Goal: Task Accomplishment & Management: Complete application form

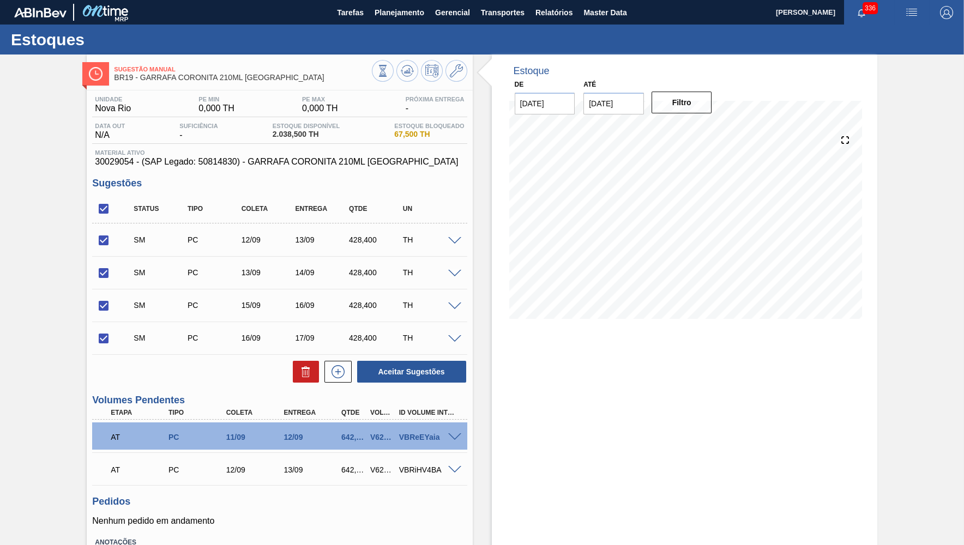
click at [357, 343] on div "SM PC 16/09 17/09 428,400 TH" at bounding box center [287, 338] width 323 height 22
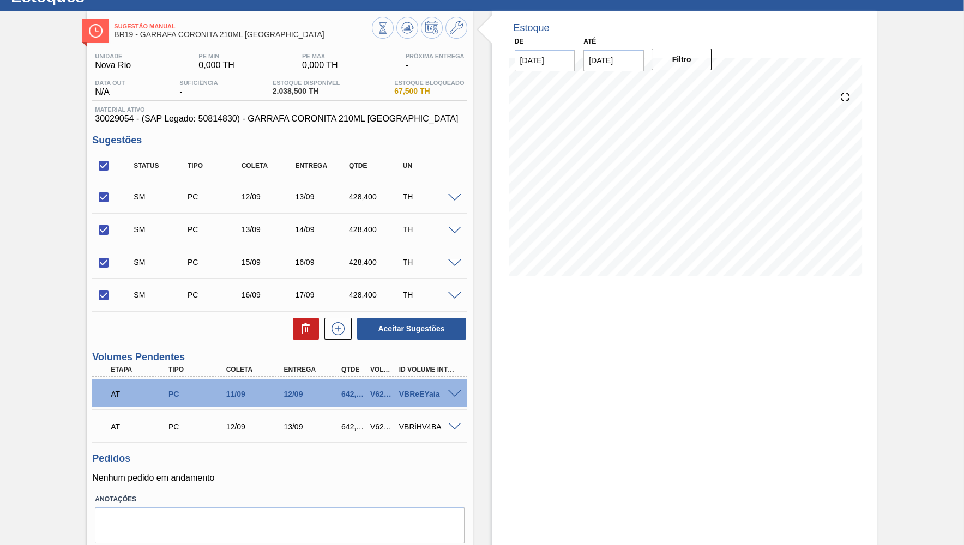
scroll to position [44, 0]
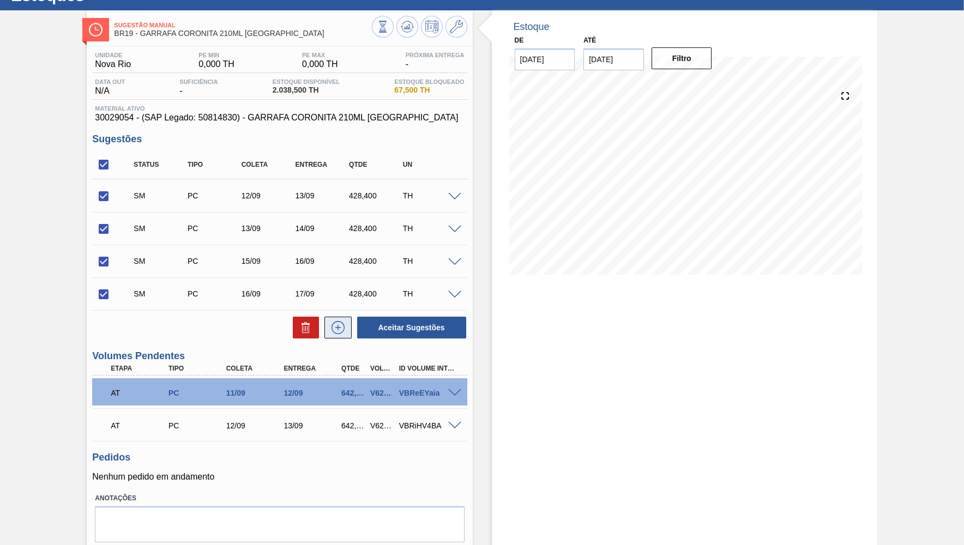
click at [343, 338] on button at bounding box center [337, 328] width 27 height 22
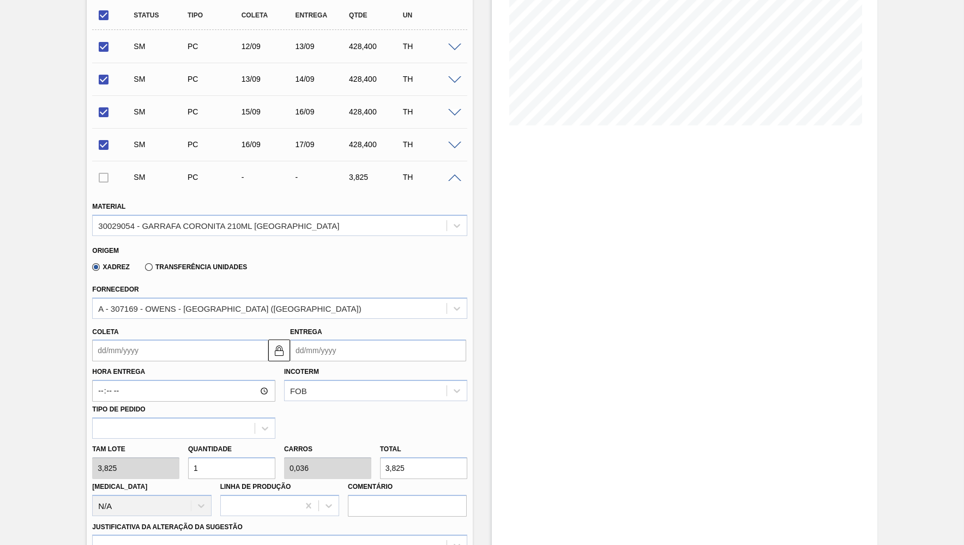
scroll to position [195, 0]
click at [163, 342] on input "Coleta" at bounding box center [180, 349] width 176 height 22
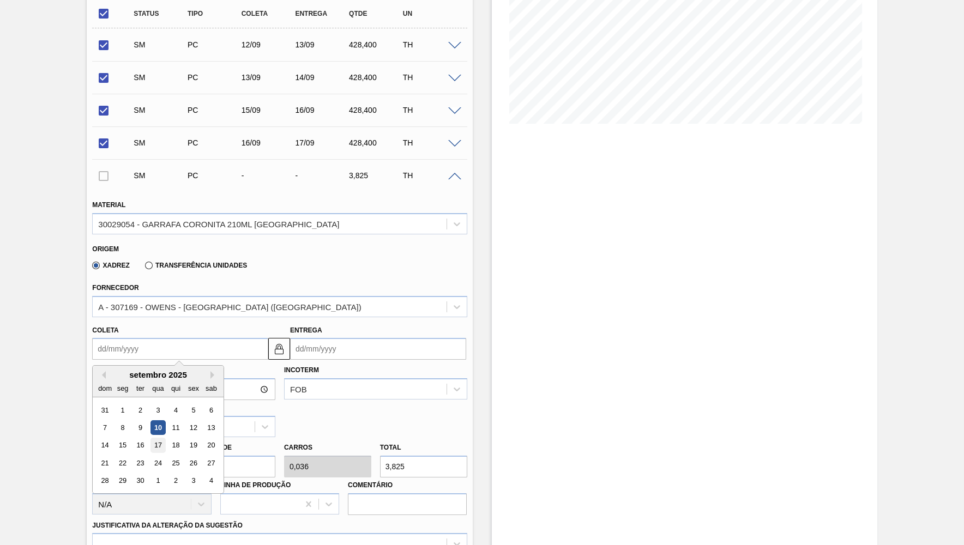
click at [154, 438] on div "17" at bounding box center [158, 445] width 15 height 15
type input "[DATE]"
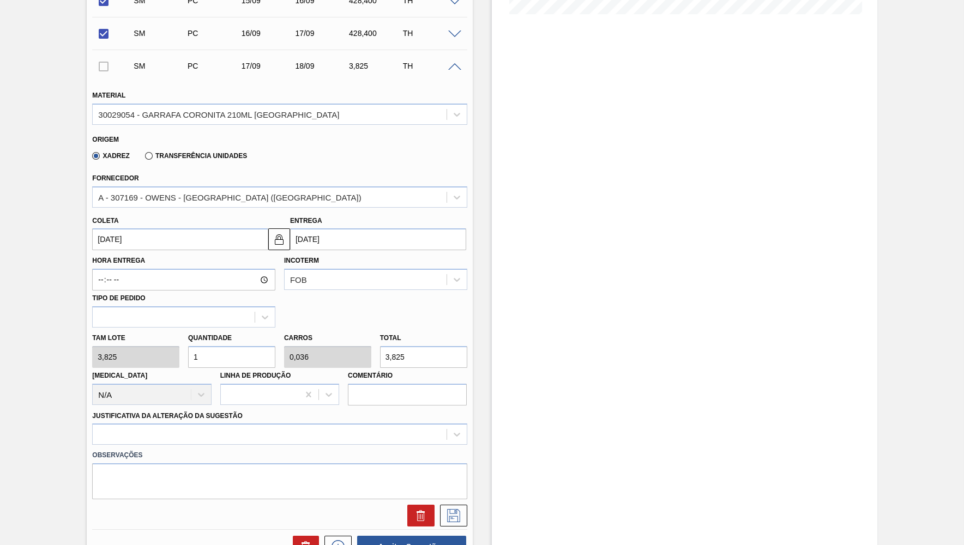
scroll to position [305, 0]
drag, startPoint x: 378, startPoint y: 342, endPoint x: 372, endPoint y: 343, distance: 5.5
click at [380, 346] on input "3,825" at bounding box center [423, 357] width 87 height 22
click at [208, 367] on div "[MEDICAL_DATA] N/A" at bounding box center [151, 385] width 119 height 37
click at [207, 358] on input "1" at bounding box center [231, 357] width 87 height 22
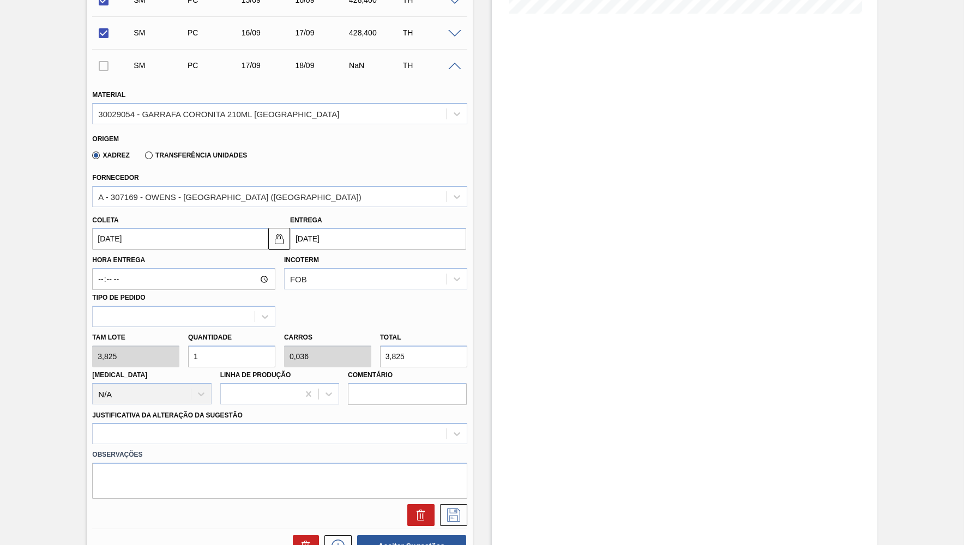
click at [207, 358] on input "1" at bounding box center [231, 357] width 87 height 22
paste input "428,400"
type input "428,400"
type input "15,3"
type input "1.638,63"
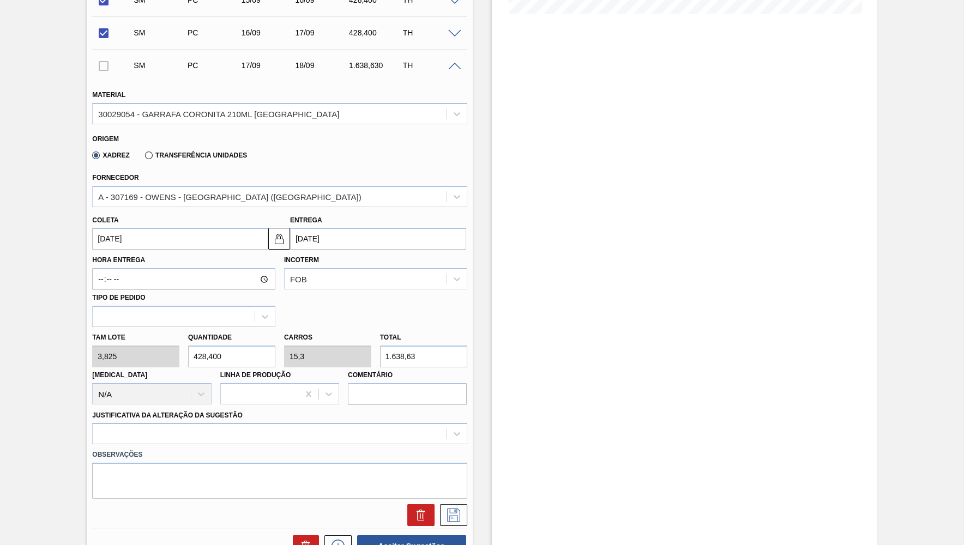
drag, startPoint x: 222, startPoint y: 348, endPoint x: 129, endPoint y: 348, distance: 93.2
click at [188, 348] on input "428,400" at bounding box center [231, 357] width 87 height 22
type input "1"
type input "0,036"
type input "3,825"
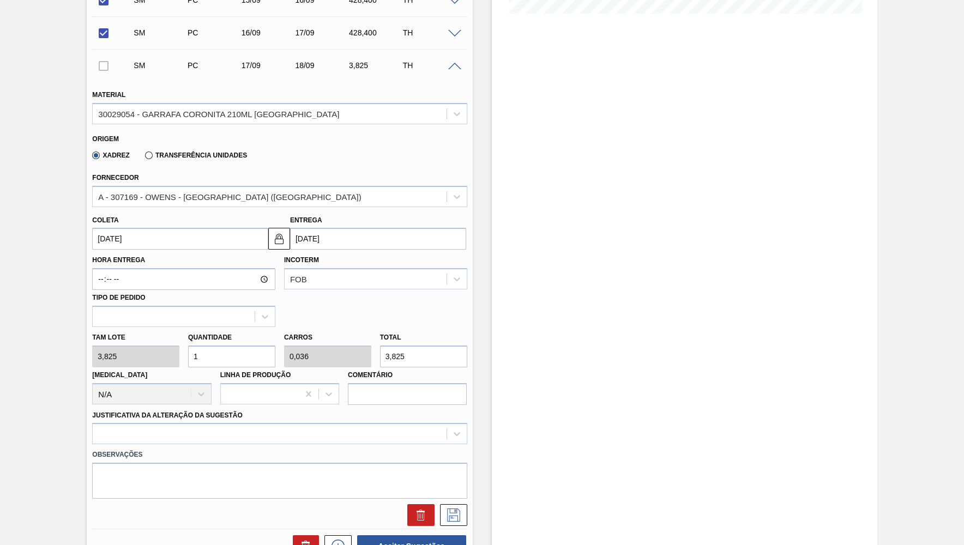
type input "12"
type input "0,429"
type input "45,9"
type input "1"
type input "0,036"
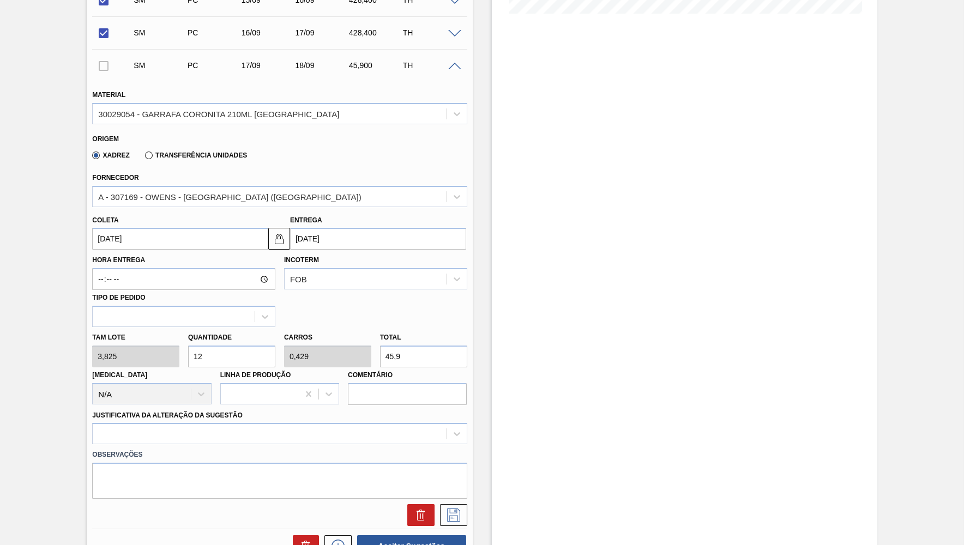
type input "3,825"
type input "11"
type input "0,393"
type input "42,075"
type input "112"
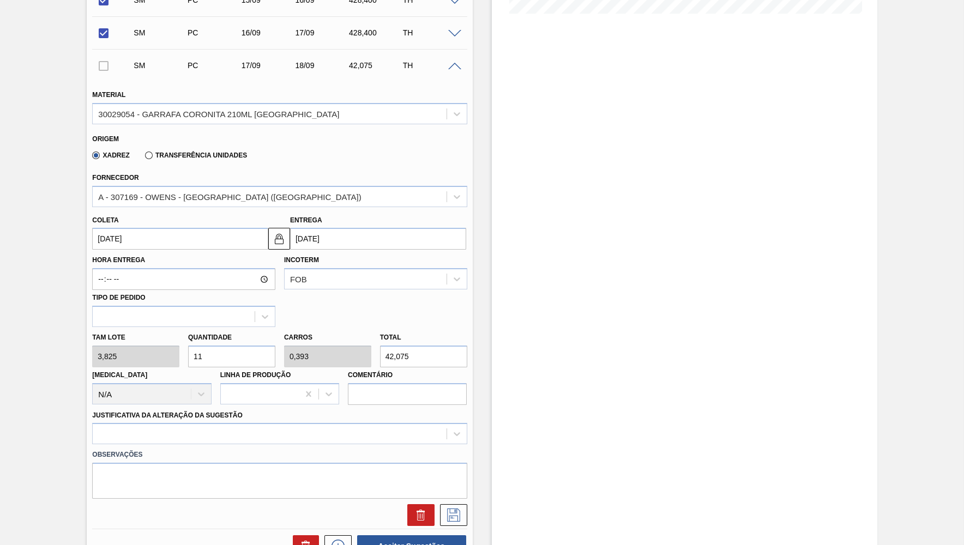
type input "4"
type input "428,4"
type input "112"
click at [132, 423] on div at bounding box center [279, 433] width 374 height 21
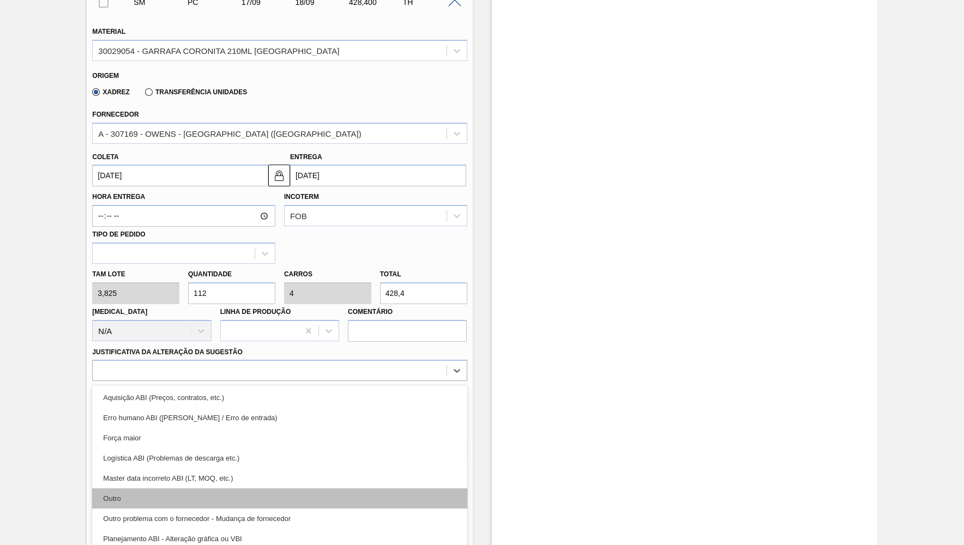
click at [138, 488] on div "Outro" at bounding box center [279, 498] width 374 height 20
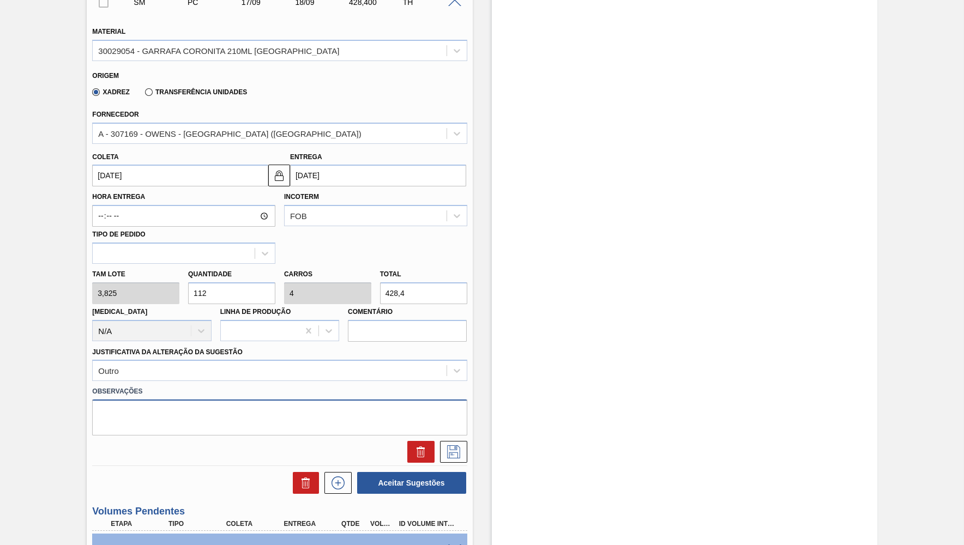
click at [255, 400] on textarea at bounding box center [279, 418] width 374 height 36
click at [462, 443] on button at bounding box center [453, 452] width 27 height 22
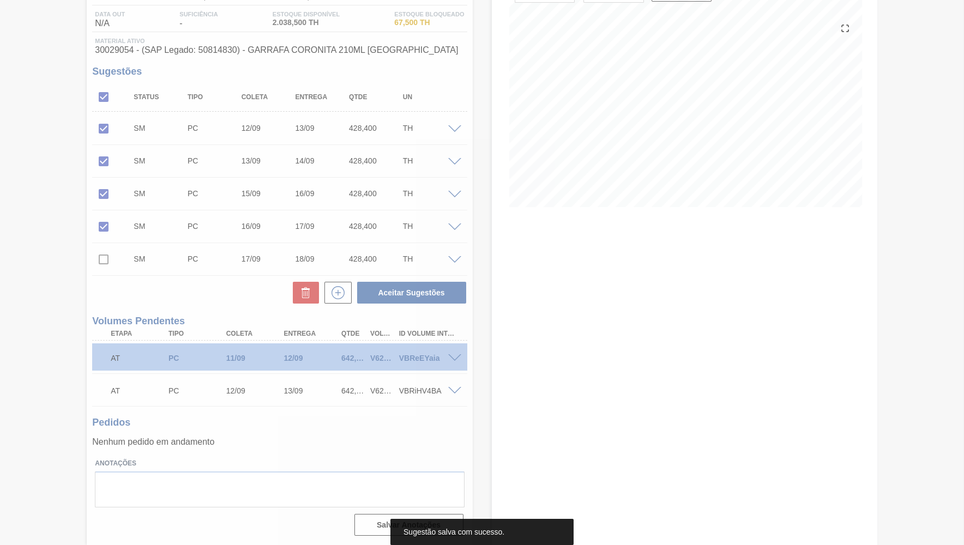
scroll to position [111, 0]
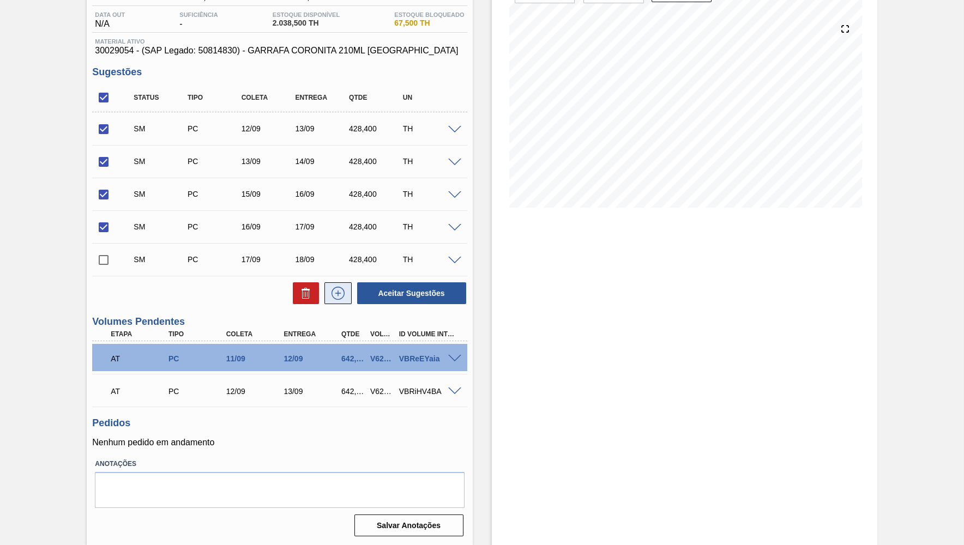
click at [337, 289] on icon at bounding box center [337, 293] width 17 height 13
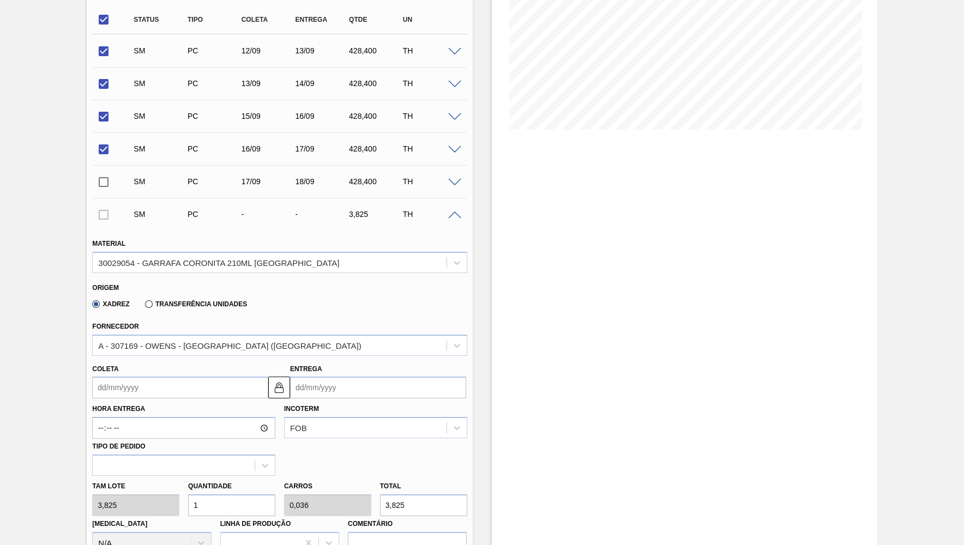
scroll to position [202, 0]
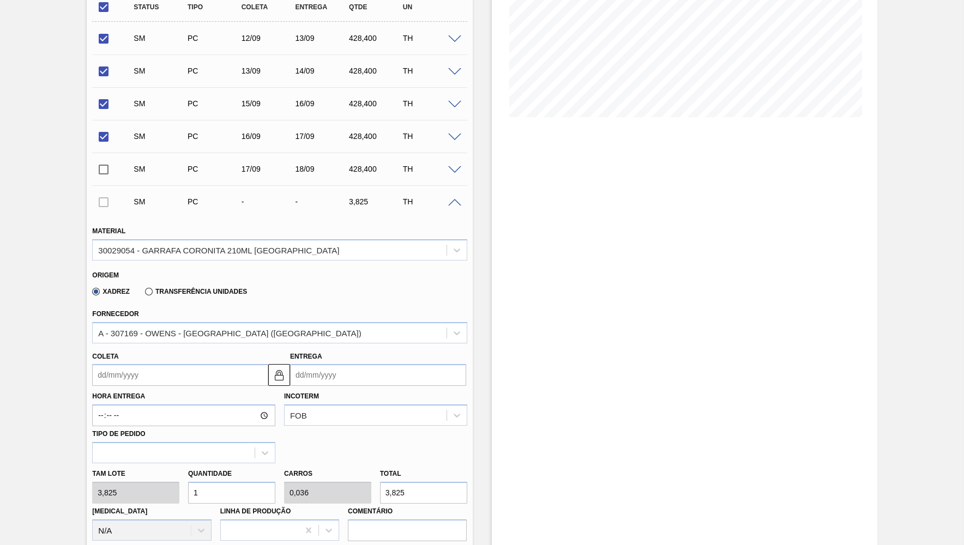
click at [210, 376] on input "Coleta" at bounding box center [180, 375] width 176 height 22
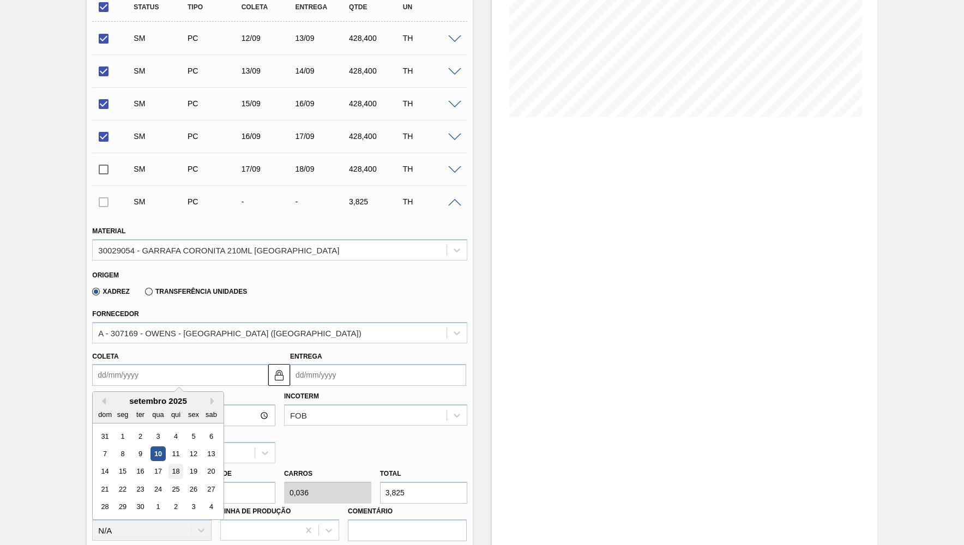
click at [175, 464] on div "18" at bounding box center [175, 471] width 15 height 15
type input "[DATE]"
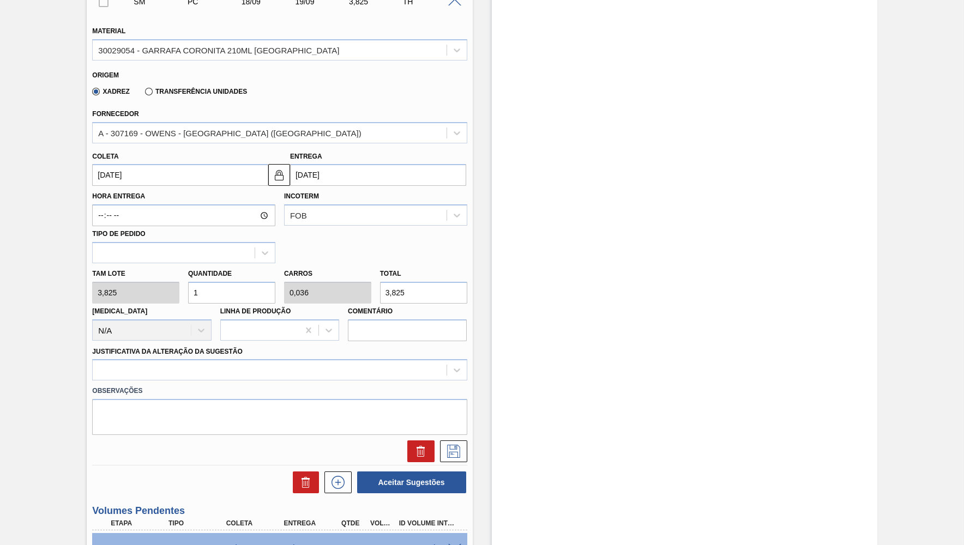
scroll to position [403, 0]
drag, startPoint x: 198, startPoint y: 289, endPoint x: 188, endPoint y: 286, distance: 10.7
click at [188, 286] on input "1" at bounding box center [231, 292] width 87 height 22
type input "0"
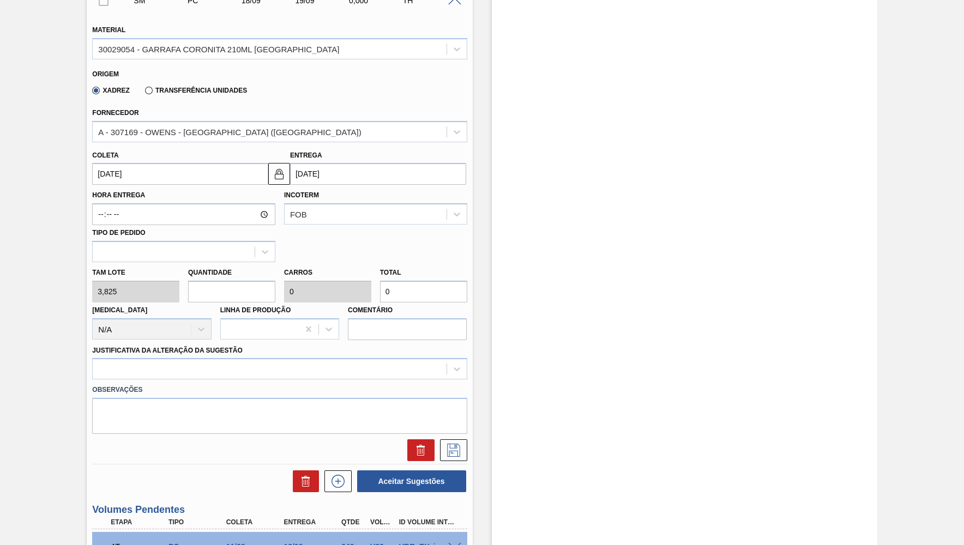
type input "1"
type input "0,036"
type input "3,825"
type input "0"
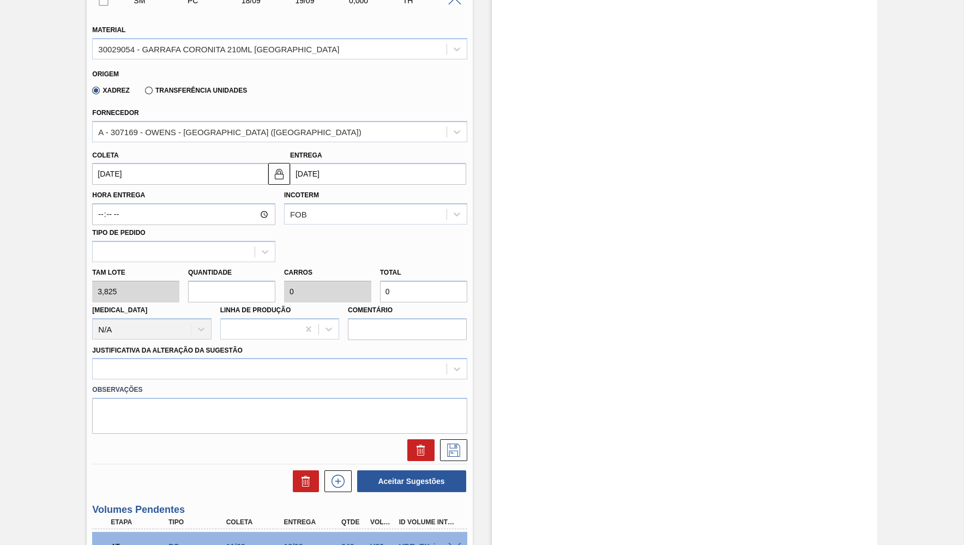
type input "1"
type input "0,036"
type input "3,825"
type input "11"
type input "0,393"
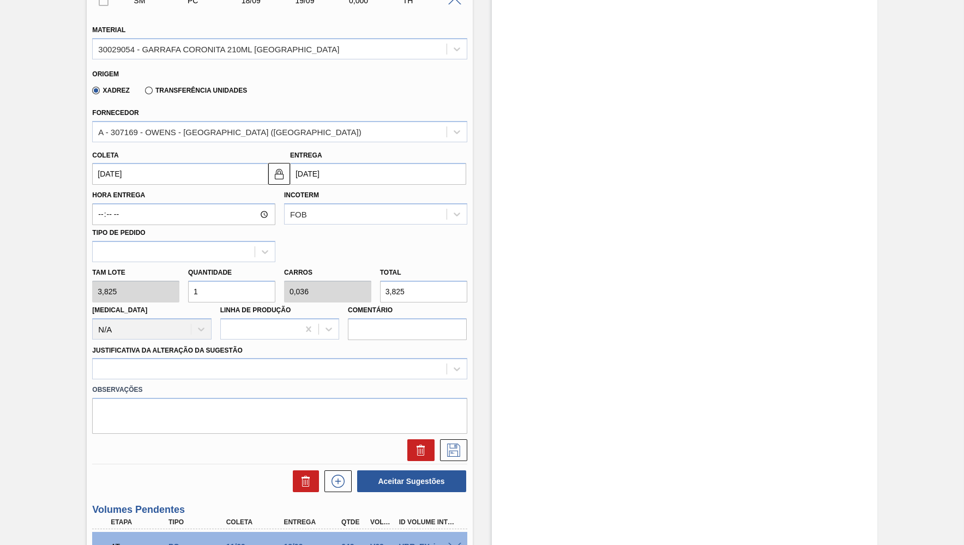
type input "42,075"
type input "112"
type input "4"
type input "428,4"
type input "112"
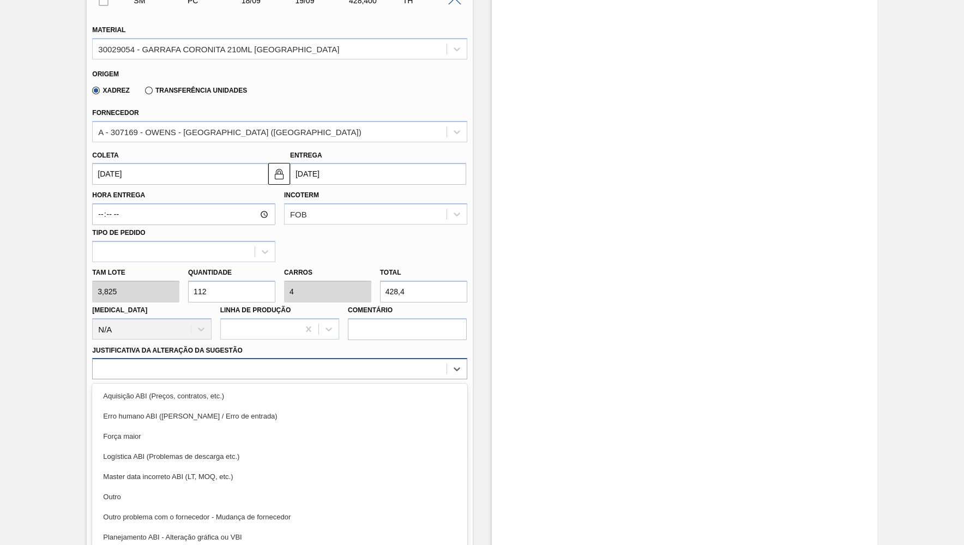
click at [195, 370] on div at bounding box center [279, 368] width 374 height 21
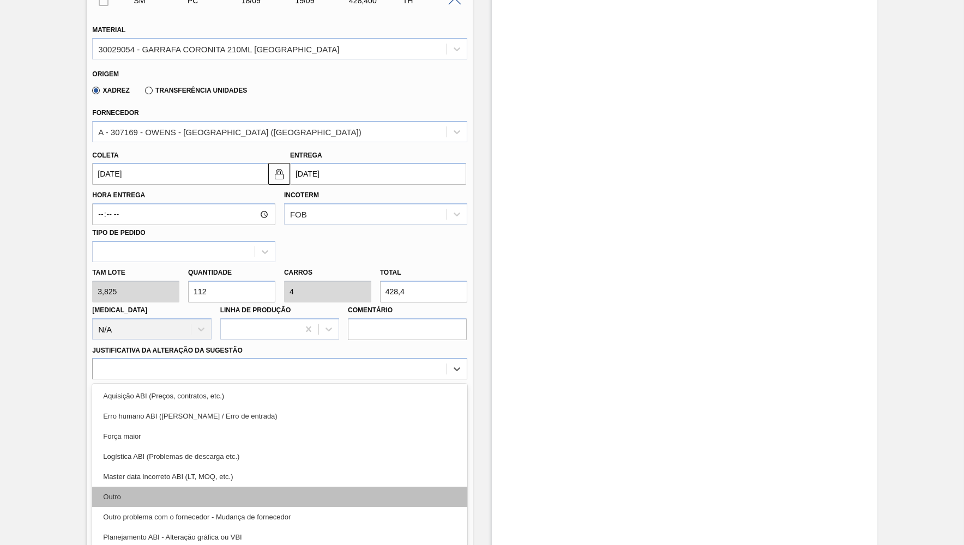
click at [138, 487] on div "Outro" at bounding box center [279, 497] width 374 height 20
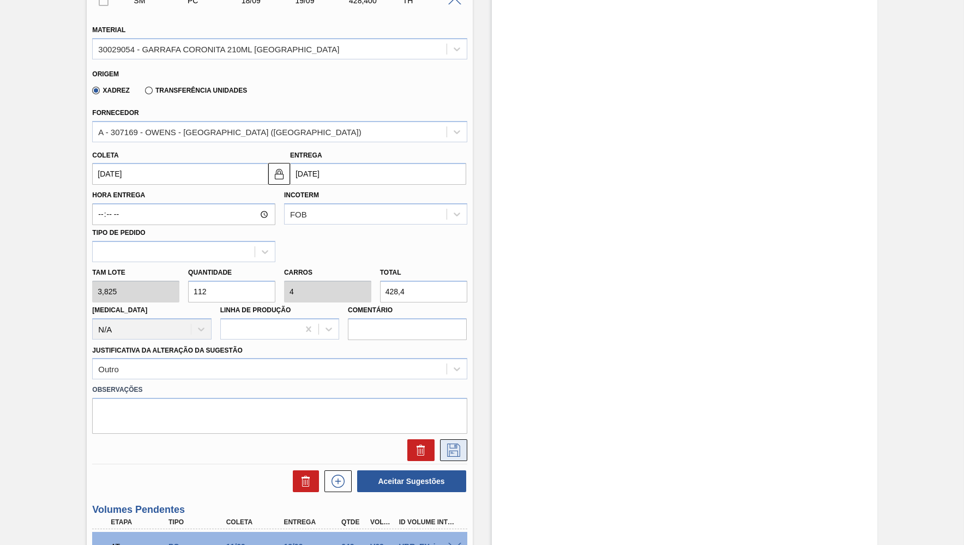
click at [447, 444] on icon at bounding box center [453, 450] width 13 height 13
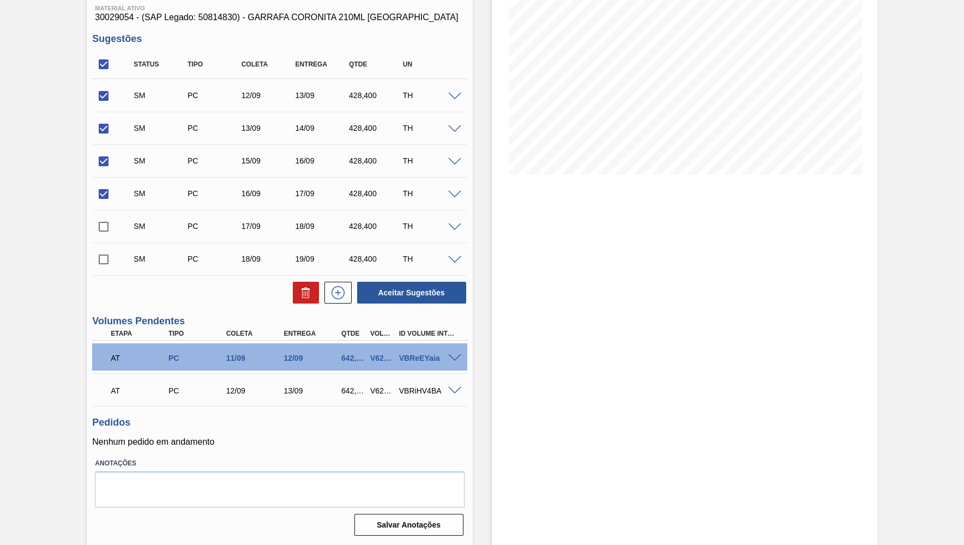
scroll to position [144, 0]
click at [360, 267] on div "SM PC 18/09 19/09 428,400 TH" at bounding box center [287, 260] width 323 height 22
click at [360, 265] on div "SM PC 18/09 19/09 428,400 TH" at bounding box center [287, 260] width 323 height 22
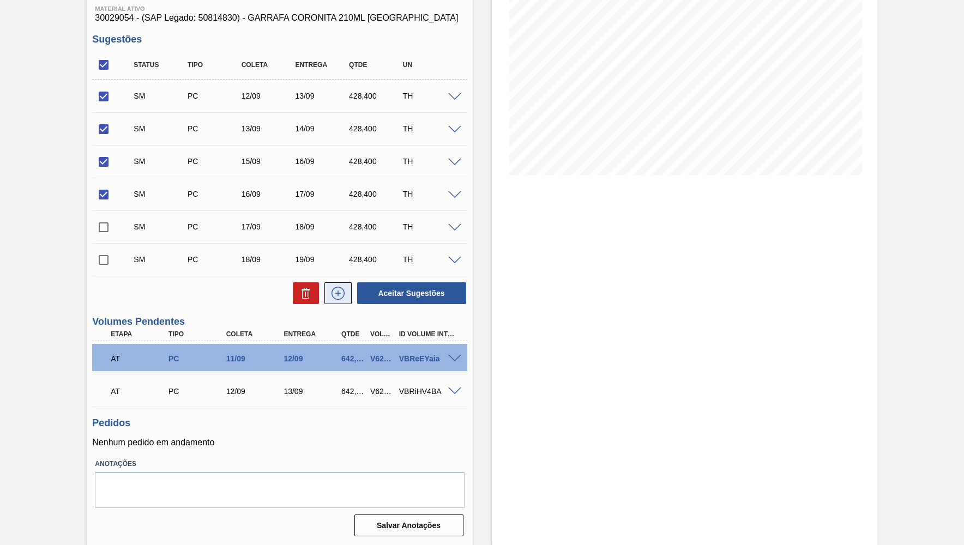
click at [345, 294] on icon at bounding box center [337, 293] width 17 height 13
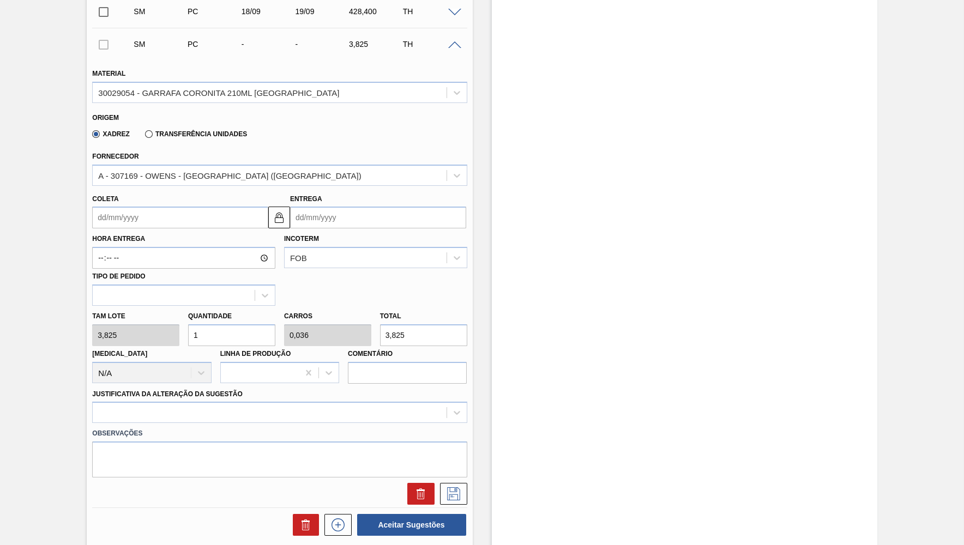
scroll to position [392, 0]
click at [165, 219] on input "Coleta" at bounding box center [180, 217] width 176 height 22
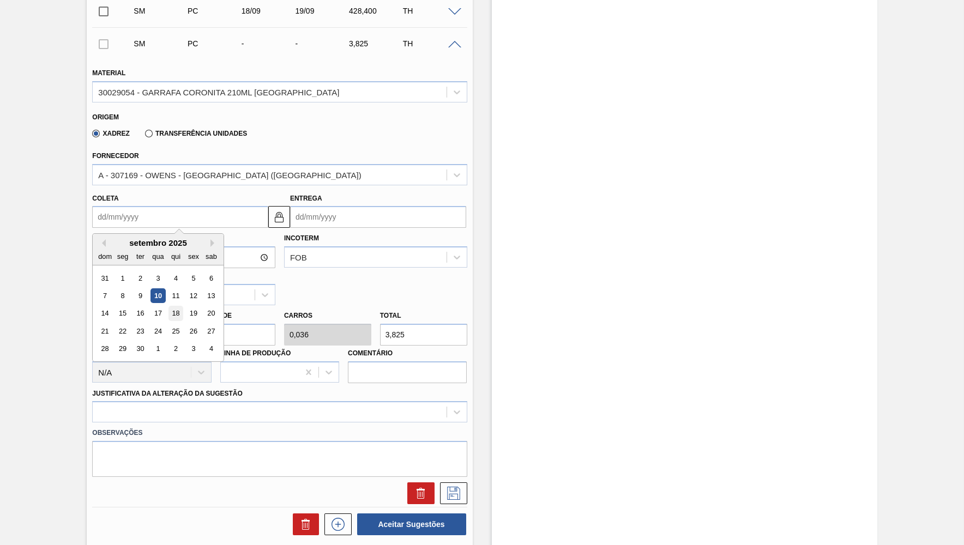
click at [174, 306] on div "18" at bounding box center [175, 313] width 15 height 15
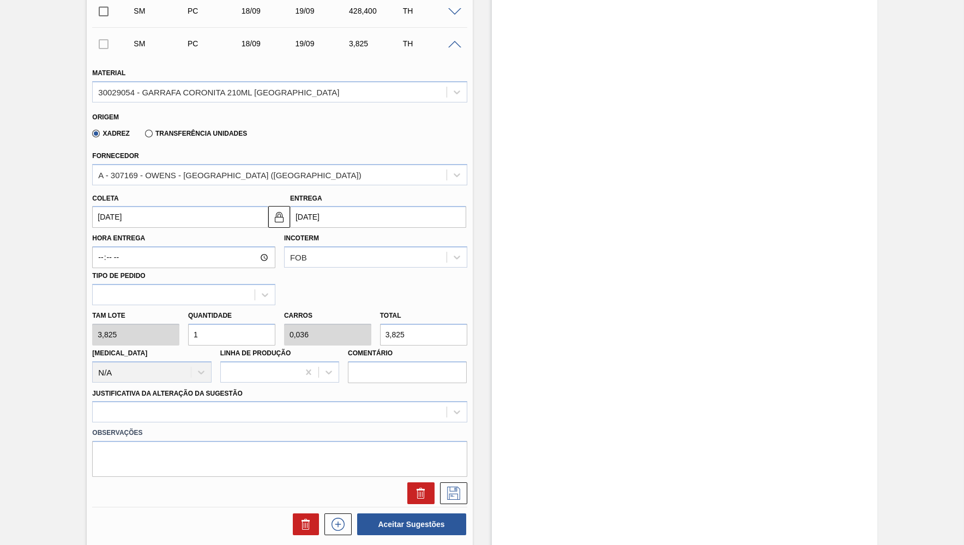
type input "[DATE]"
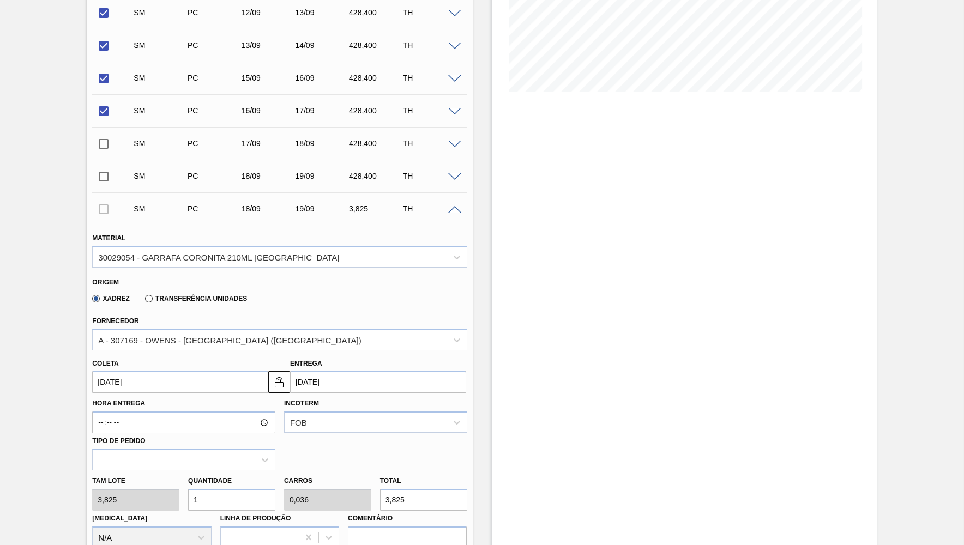
scroll to position [227, 0]
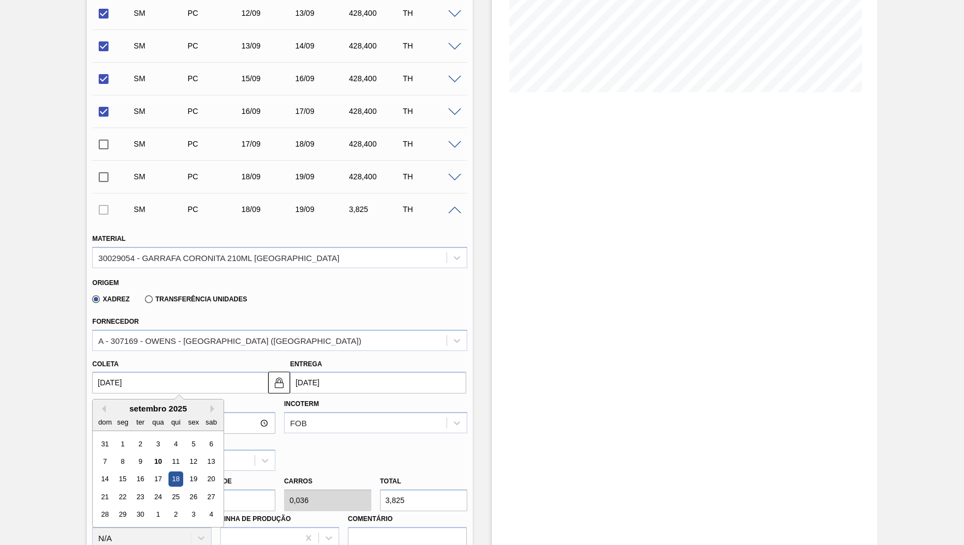
click at [148, 380] on input "[DATE]" at bounding box center [180, 383] width 176 height 22
click at [187, 472] on div "19" at bounding box center [193, 479] width 15 height 15
type input "[DATE]"
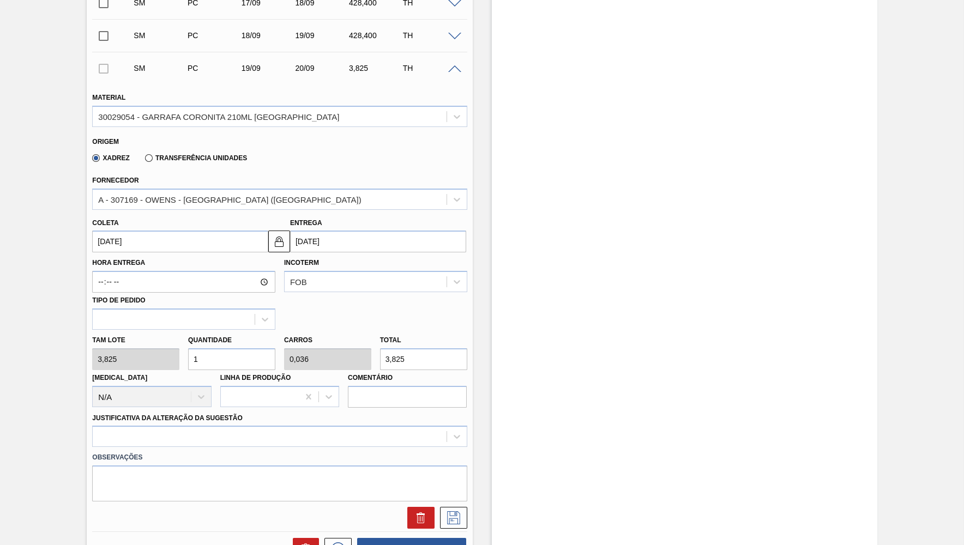
scroll to position [368, 0]
drag, startPoint x: 200, startPoint y: 352, endPoint x: 176, endPoint y: 349, distance: 24.1
click at [188, 349] on input "1" at bounding box center [231, 359] width 87 height 22
type input "11"
type input "0,393"
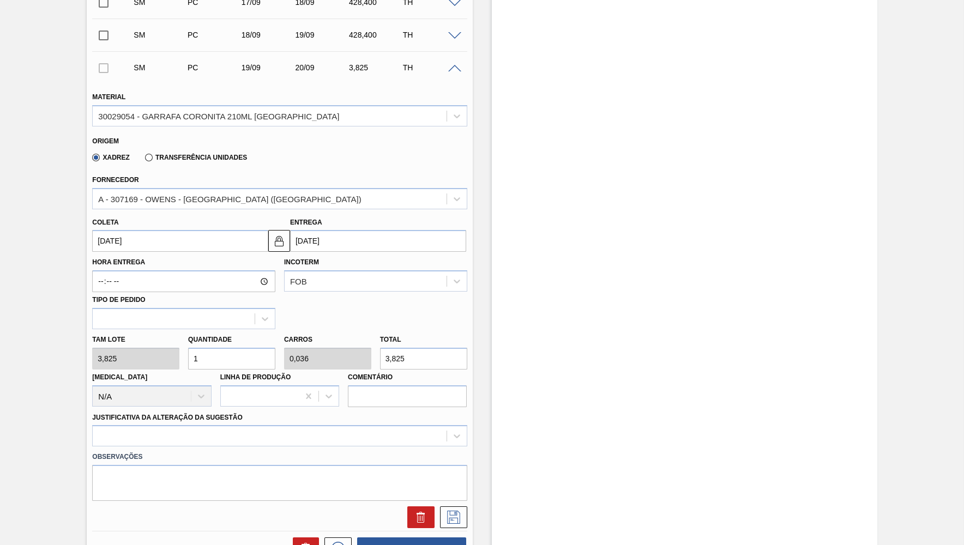
type input "42,075"
type input "112"
type input "4"
type input "428,4"
type input "112"
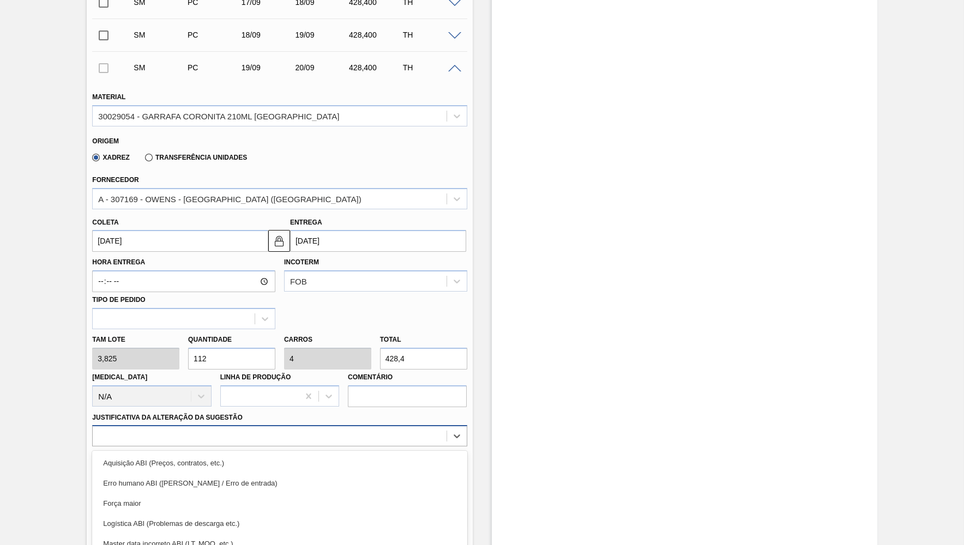
click at [227, 433] on div "option Força maior focused, 3 of 18. 18 results available. Use Up and Down to c…" at bounding box center [279, 435] width 374 height 21
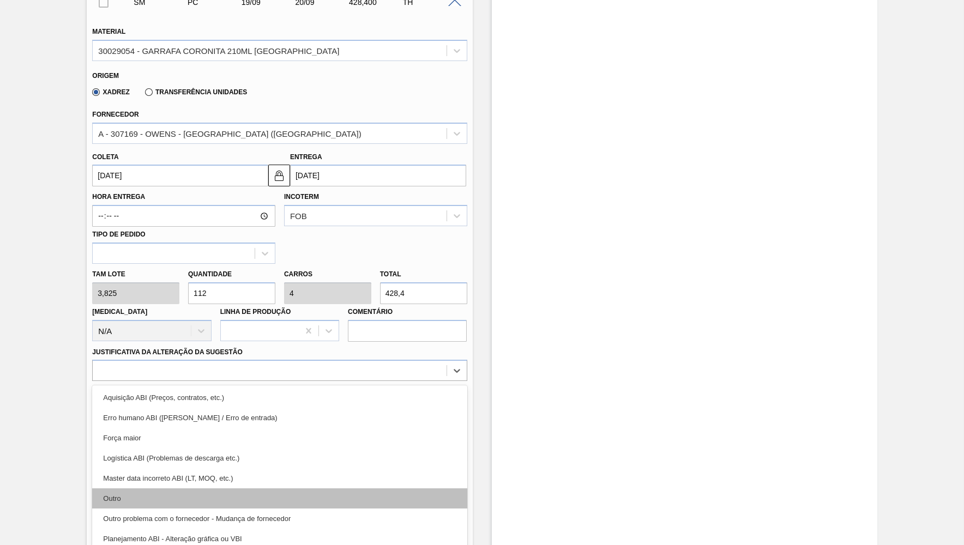
click at [172, 490] on div "Outro" at bounding box center [279, 498] width 374 height 20
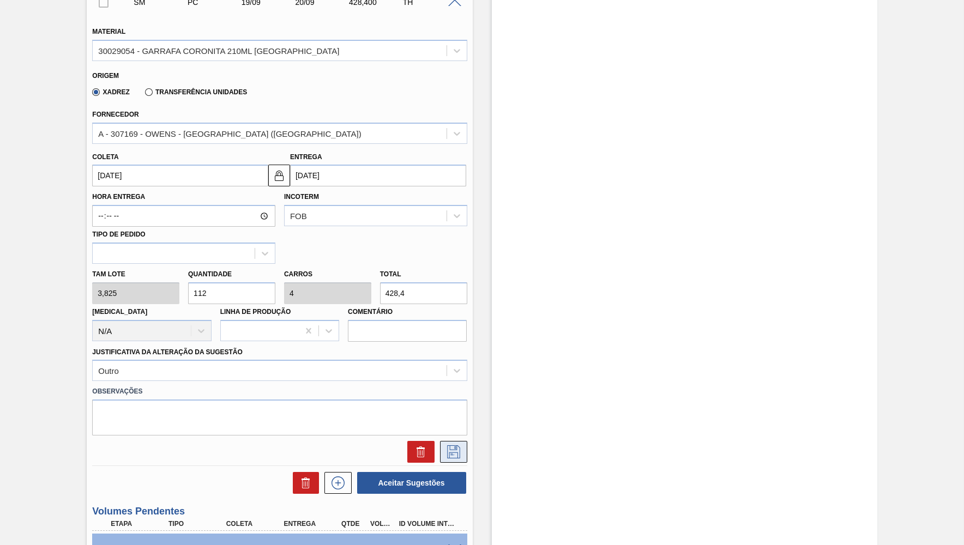
drag, startPoint x: 434, startPoint y: 451, endPoint x: 444, endPoint y: 451, distance: 9.3
click at [437, 451] on div at bounding box center [450, 452] width 33 height 22
click at [444, 451] on button at bounding box center [453, 452] width 27 height 22
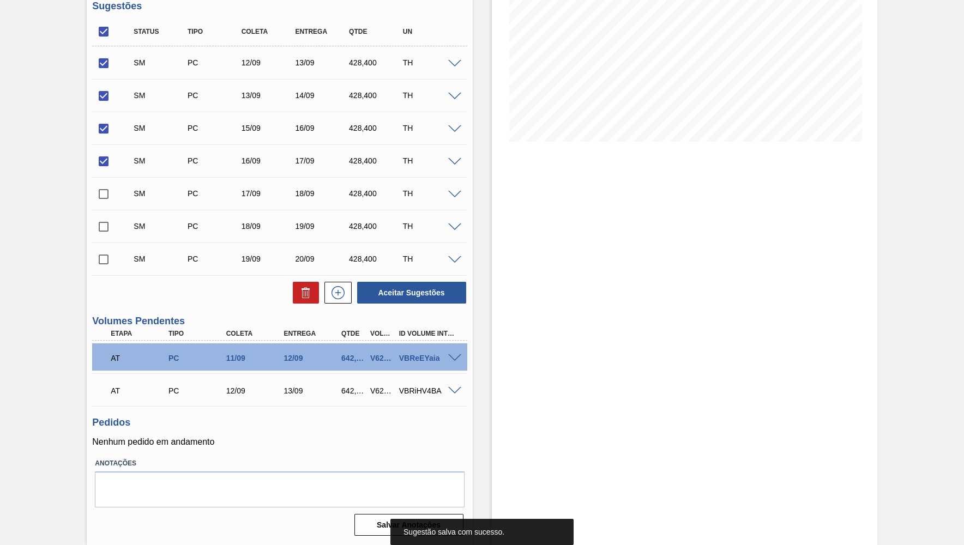
scroll to position [177, 0]
click at [351, 288] on button at bounding box center [337, 293] width 27 height 22
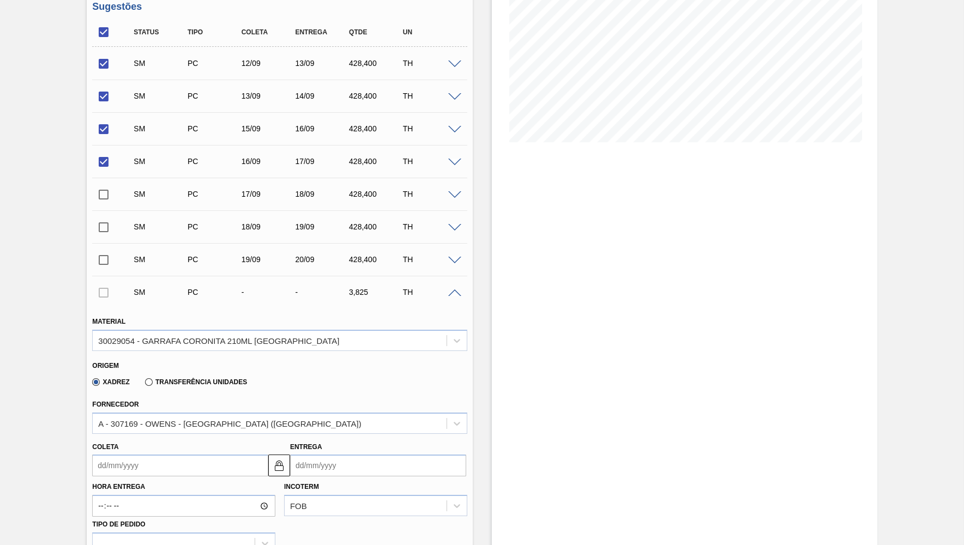
scroll to position [388, 0]
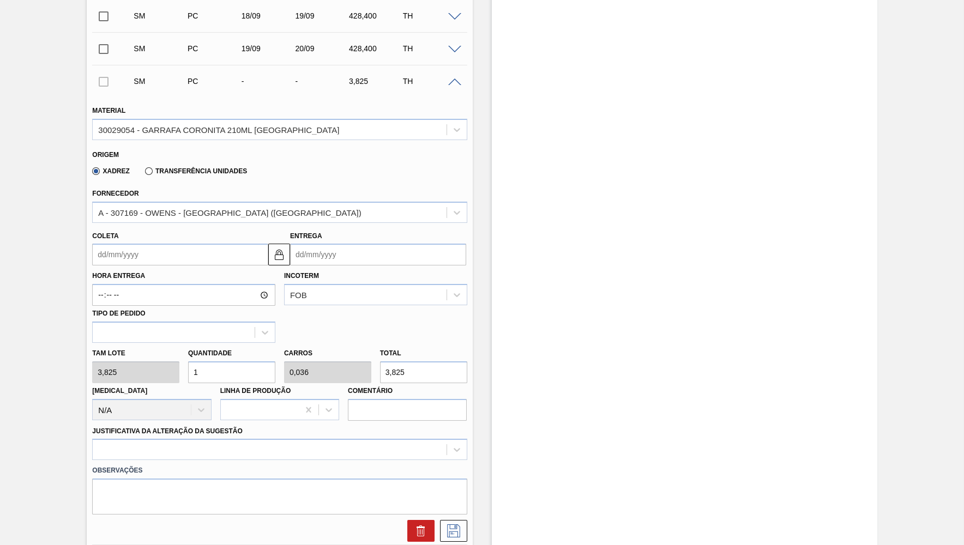
click at [192, 248] on input "Coleta" at bounding box center [180, 255] width 176 height 22
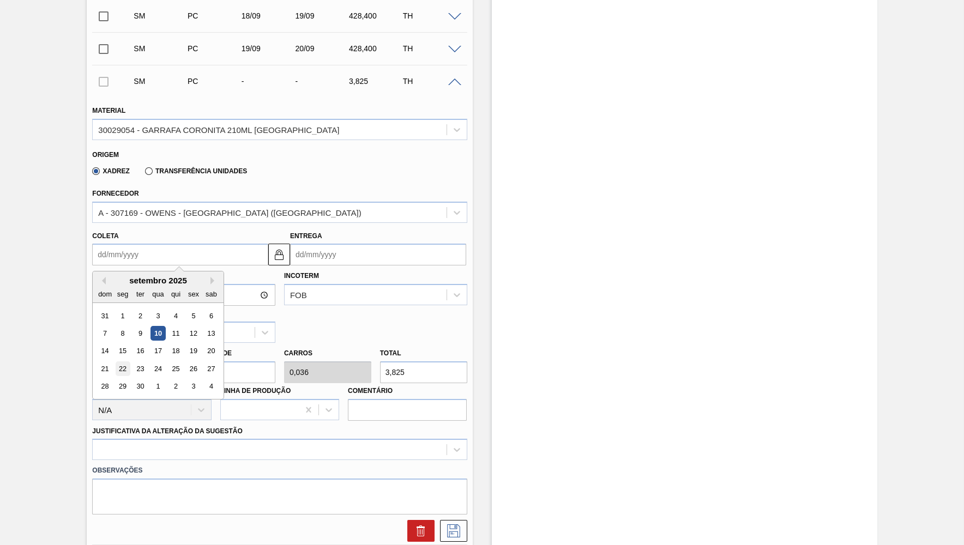
click at [118, 361] on div "22" at bounding box center [123, 368] width 15 height 15
type input "[DATE]"
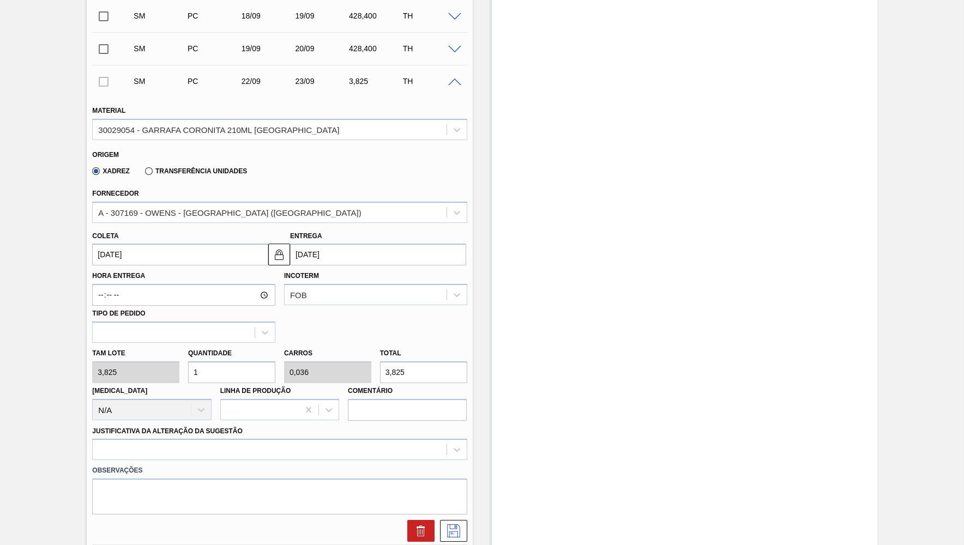
drag, startPoint x: 202, startPoint y: 365, endPoint x: 168, endPoint y: 361, distance: 34.0
click at [188, 361] on input "1" at bounding box center [231, 372] width 87 height 22
type input "11"
type input "0,393"
type input "42,075"
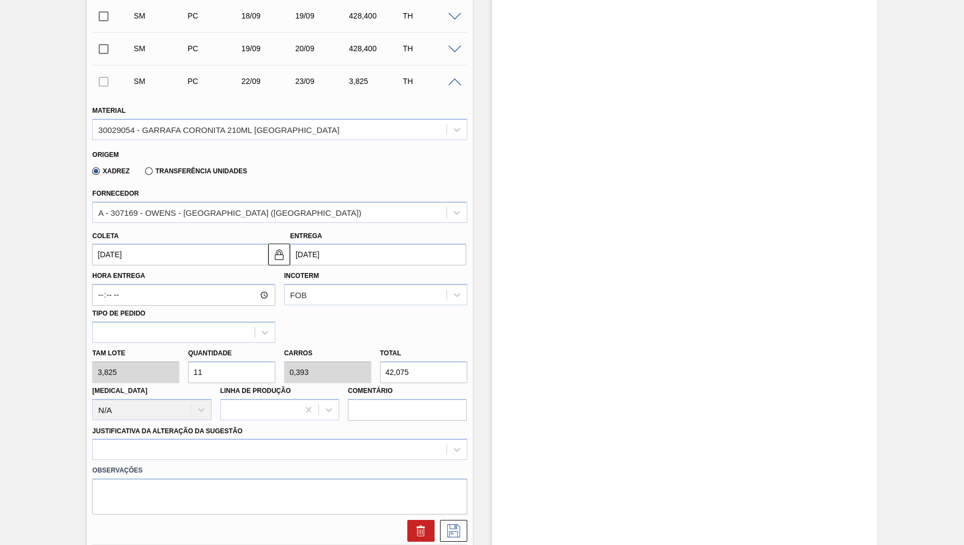
type input "112"
type input "4"
type input "428,4"
type input "112"
click at [215, 439] on div at bounding box center [279, 449] width 374 height 21
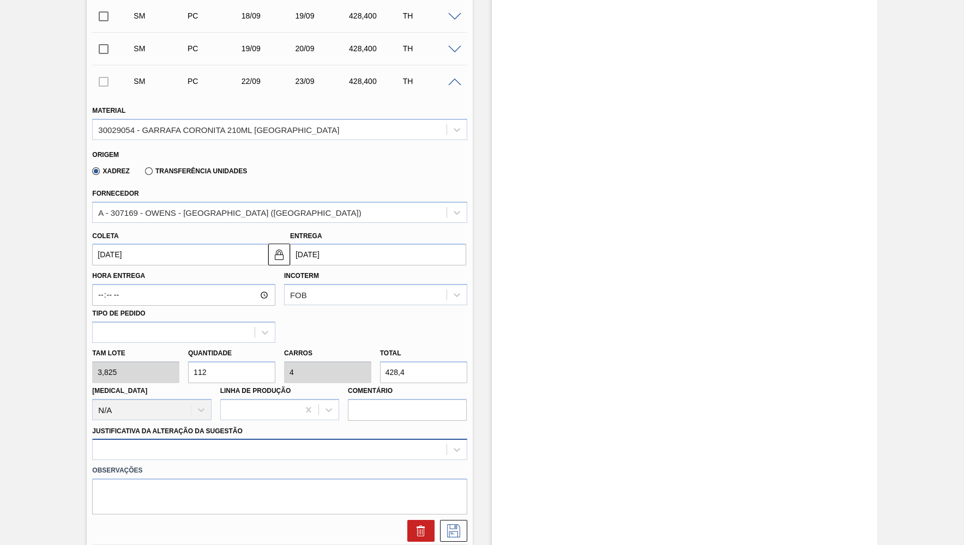
scroll to position [467, 0]
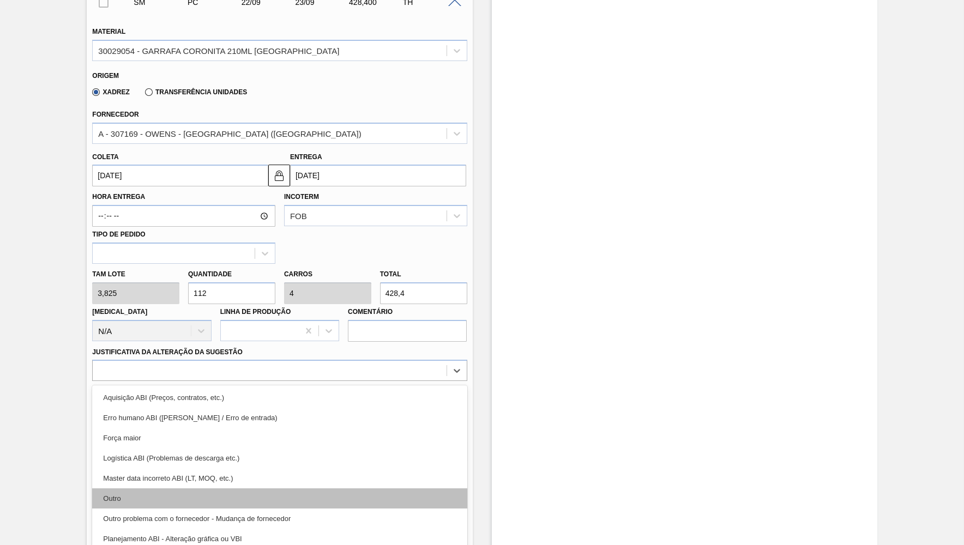
click at [178, 494] on div "Outro" at bounding box center [279, 498] width 374 height 20
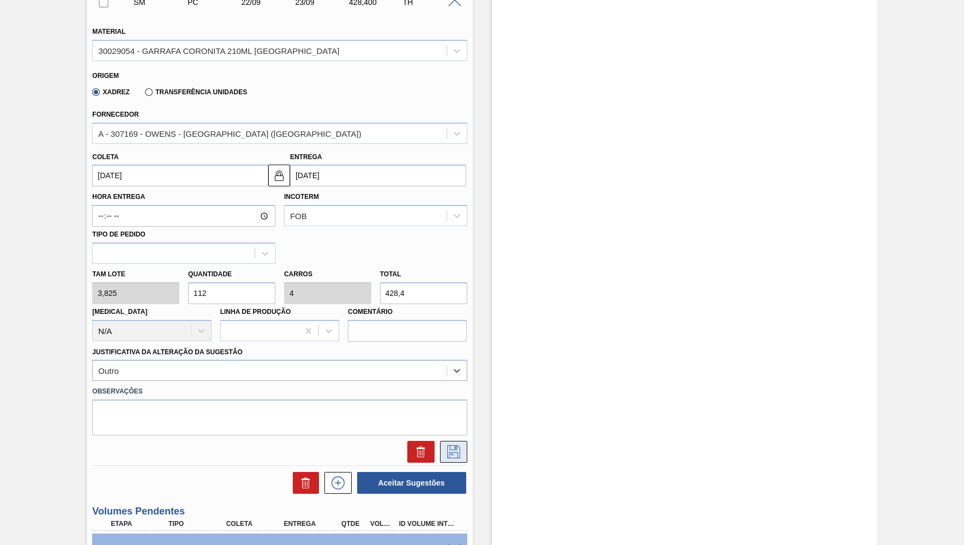
click at [448, 445] on icon at bounding box center [453, 451] width 17 height 13
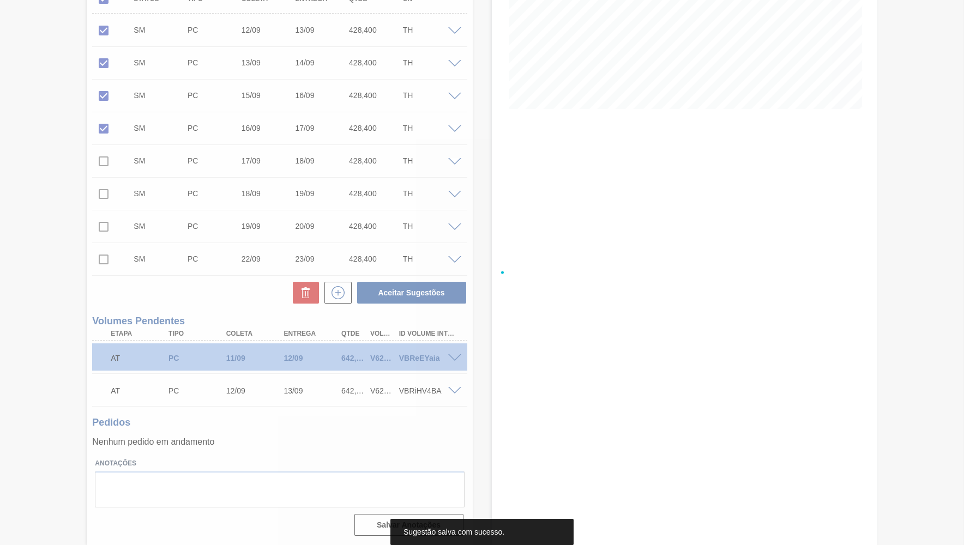
scroll to position [209, 0]
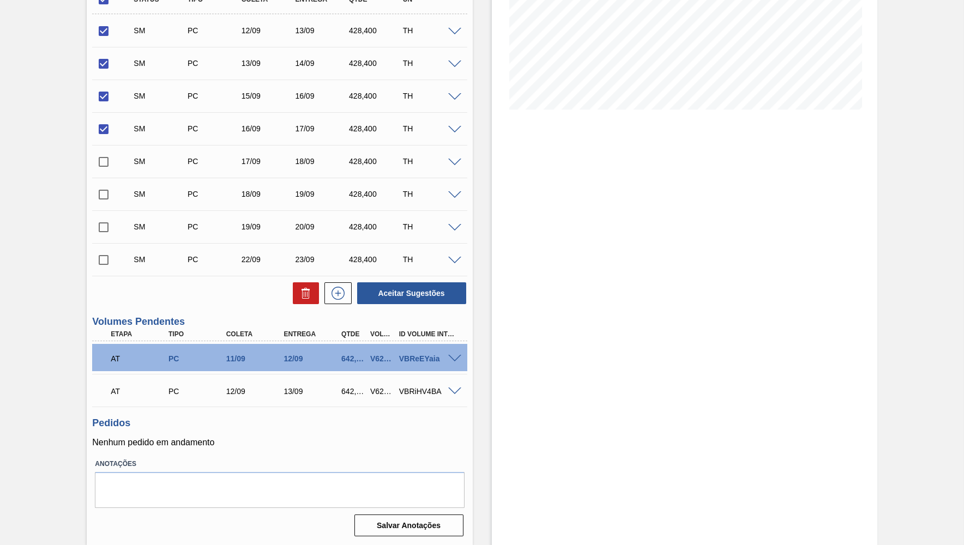
click at [371, 252] on div "SM PC 22/09 23/09 428,400 TH" at bounding box center [287, 260] width 323 height 22
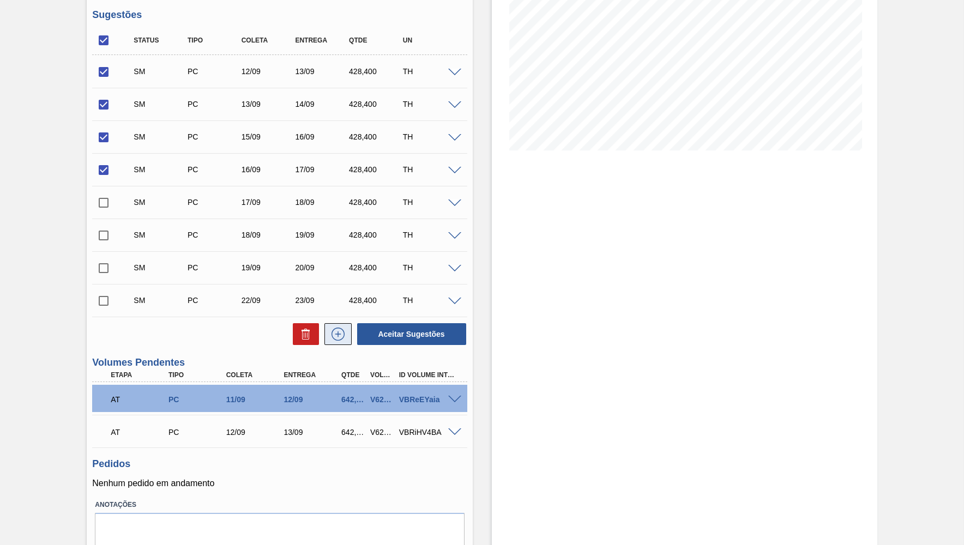
scroll to position [186, 0]
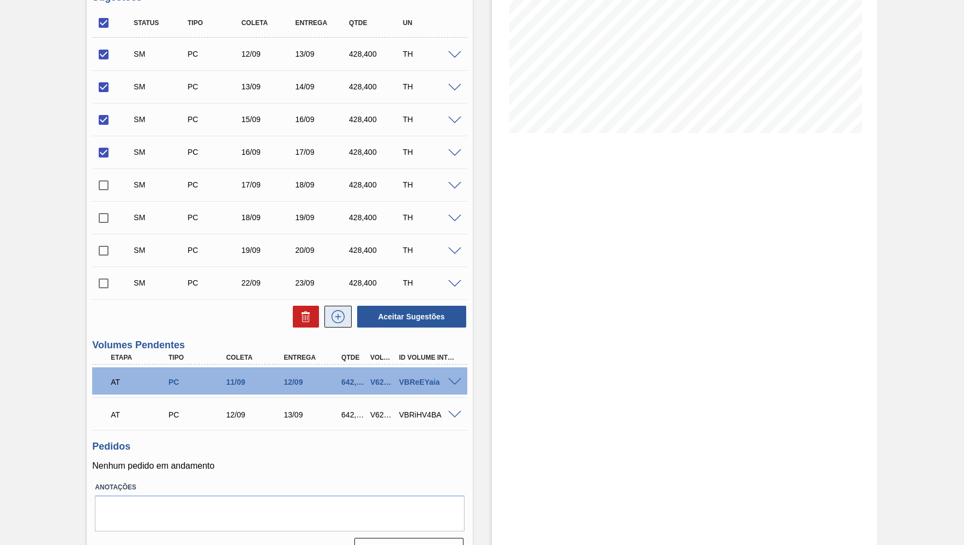
click at [336, 323] on icon at bounding box center [337, 316] width 13 height 13
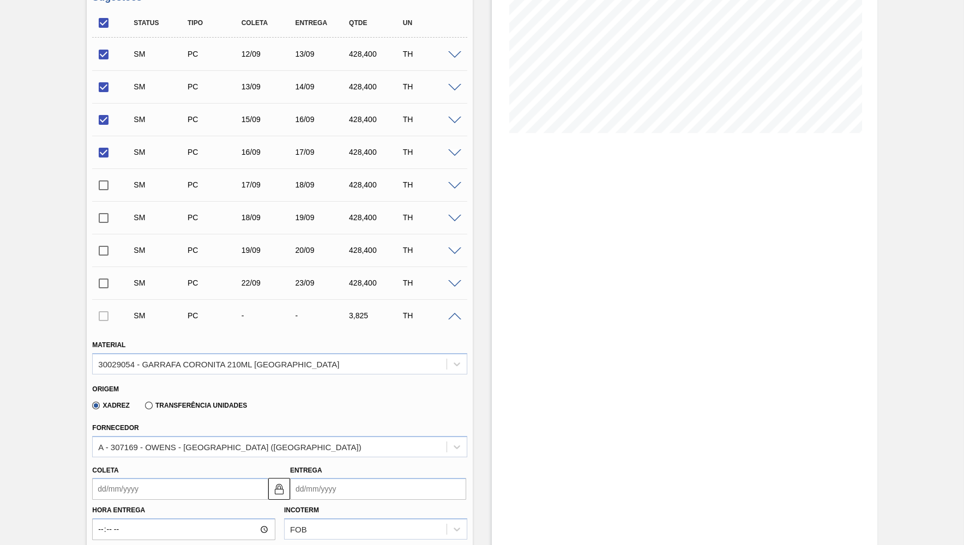
scroll to position [389, 0]
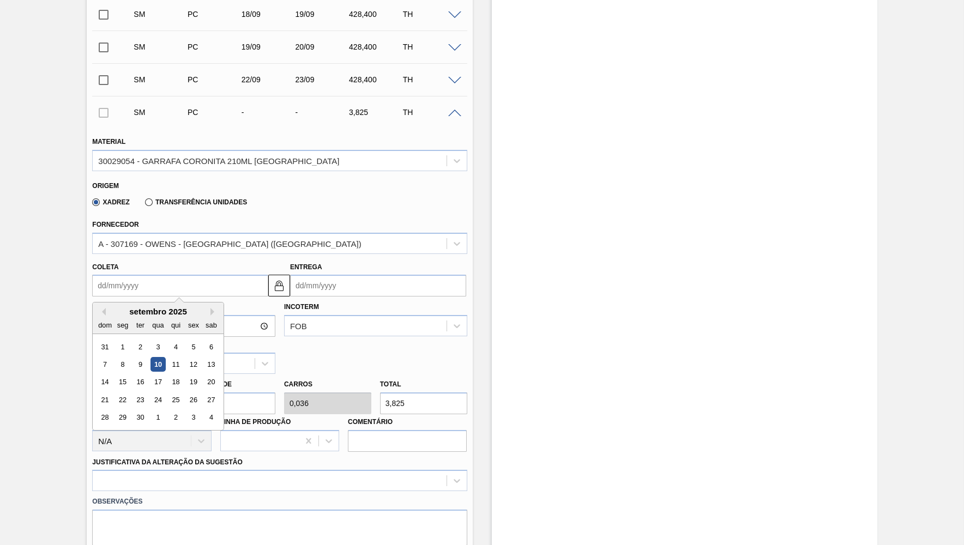
click at [185, 283] on input "Coleta" at bounding box center [180, 286] width 176 height 22
click at [136, 392] on div "23" at bounding box center [140, 399] width 15 height 15
type input "[DATE]"
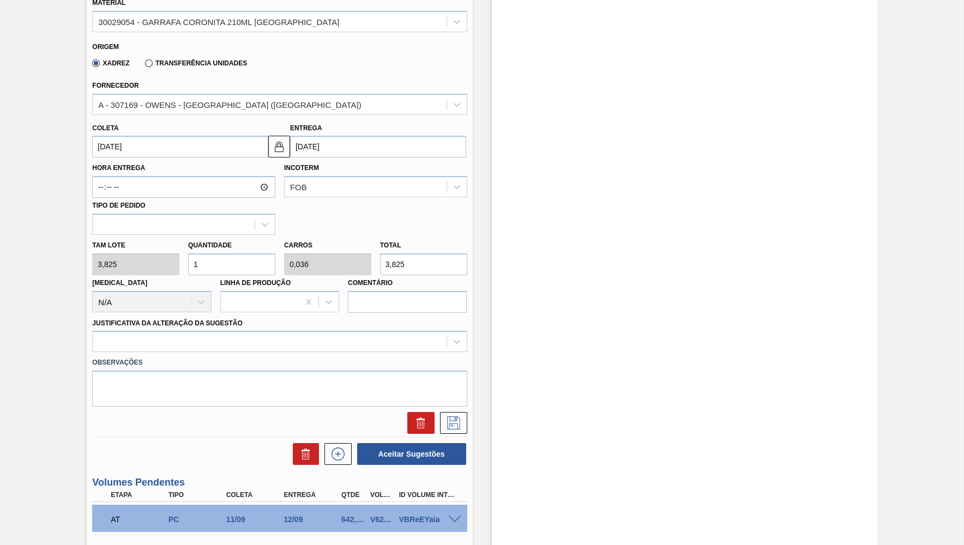
scroll to position [530, 0]
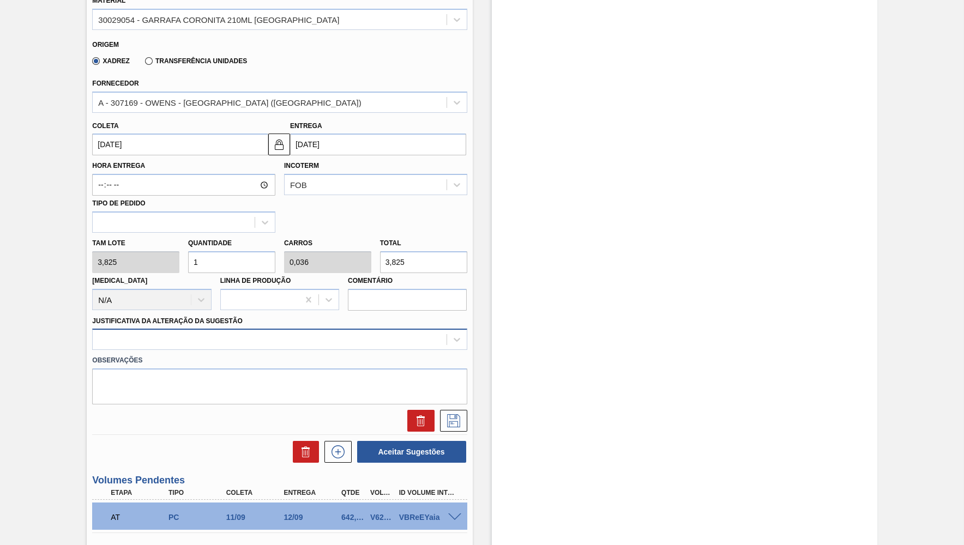
click at [129, 329] on div at bounding box center [279, 339] width 374 height 21
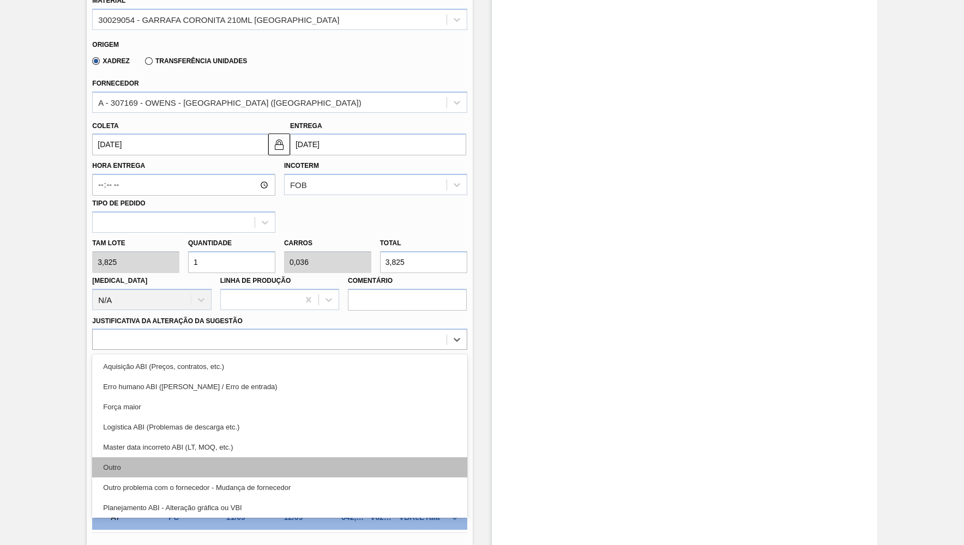
click at [153, 457] on div "Outro" at bounding box center [279, 467] width 374 height 20
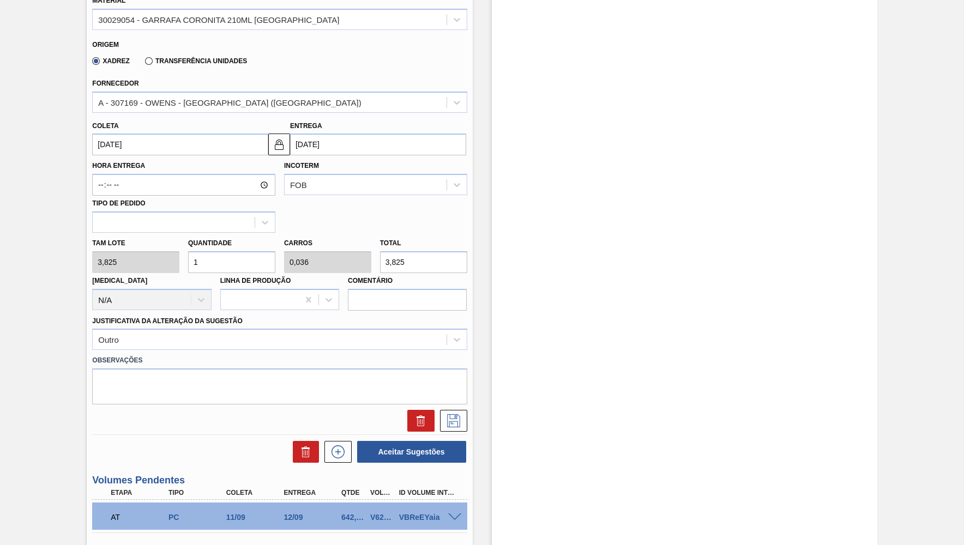
drag, startPoint x: 204, startPoint y: 249, endPoint x: 172, endPoint y: 255, distance: 32.8
click at [188, 255] on input "1" at bounding box center [231, 262] width 87 height 22
paste input "428,400"
type input "428,400"
type input "15,3"
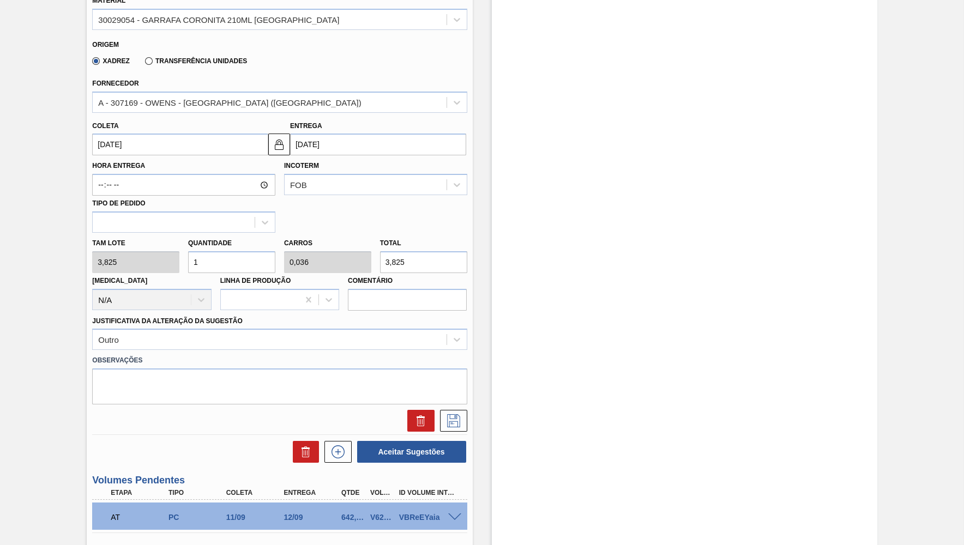
type input "1.638,63"
type input "1"
type input "0,036"
type input "3,825"
type input "11"
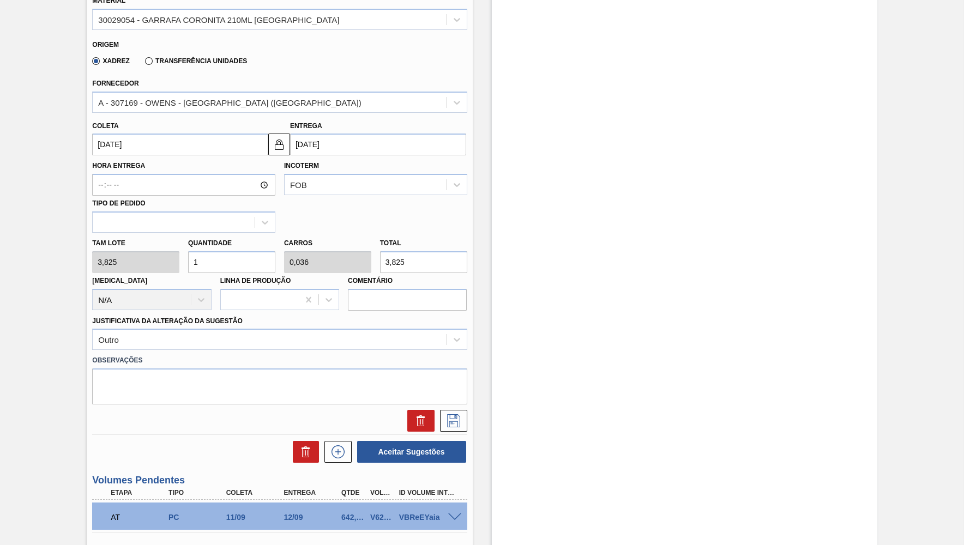
type input "0,393"
type input "42,075"
type input "112"
type input "4"
type input "428,4"
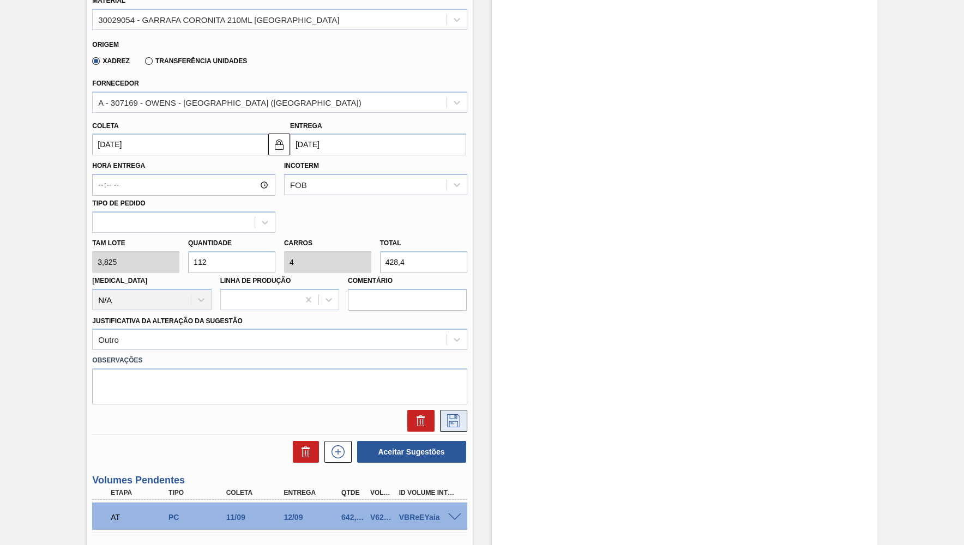
type input "112"
click at [456, 414] on icon at bounding box center [453, 420] width 17 height 13
click at [464, 414] on button at bounding box center [453, 421] width 27 height 22
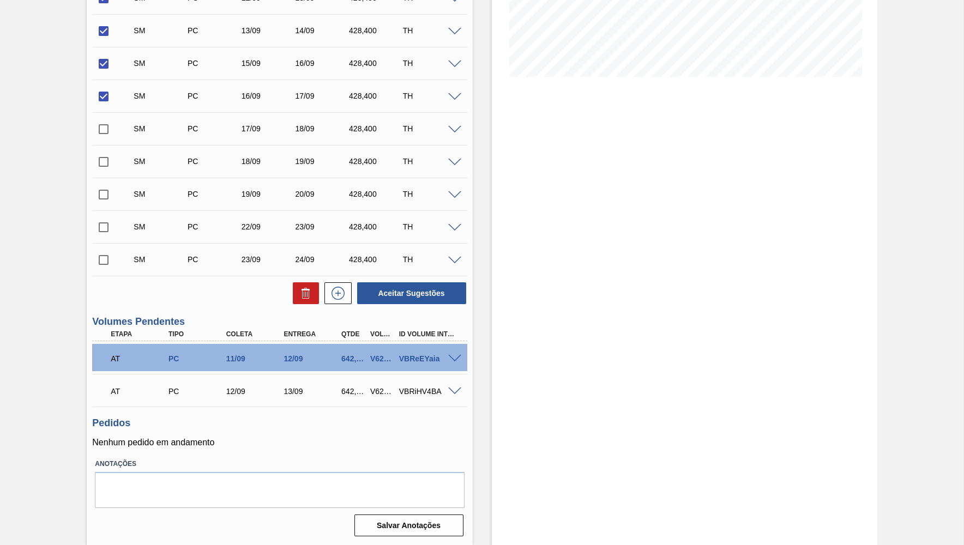
scroll to position [100, 0]
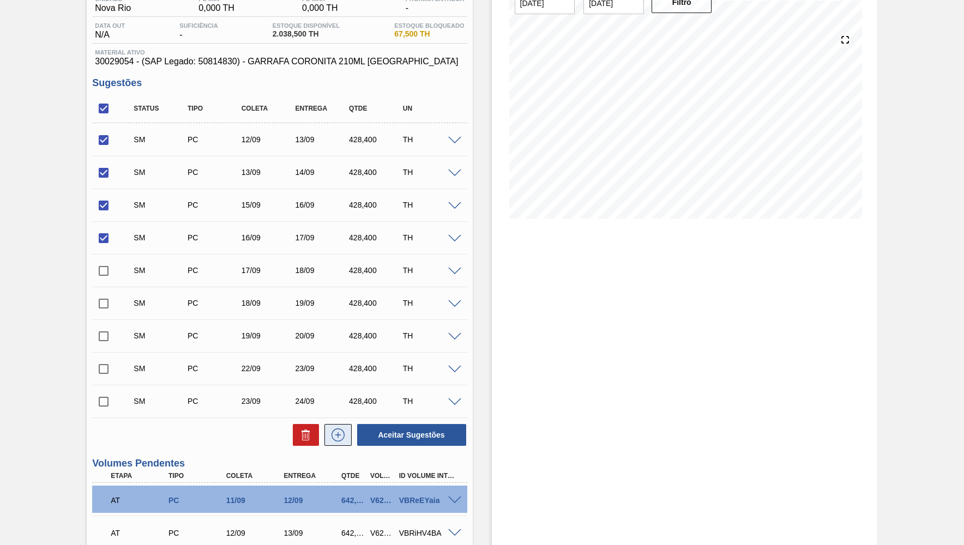
click at [336, 442] on button at bounding box center [337, 435] width 27 height 22
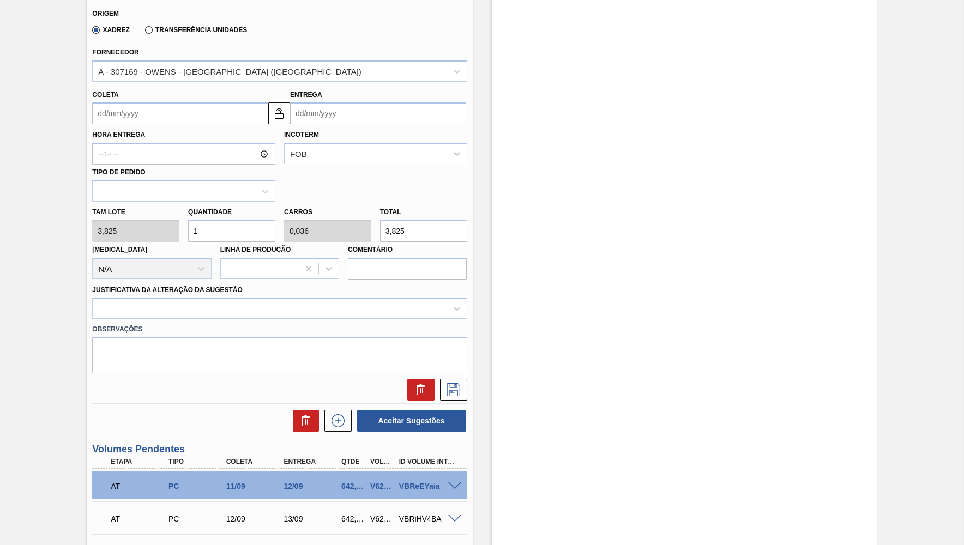
scroll to position [595, 0]
click at [163, 105] on input "Coleta" at bounding box center [180, 113] width 176 height 22
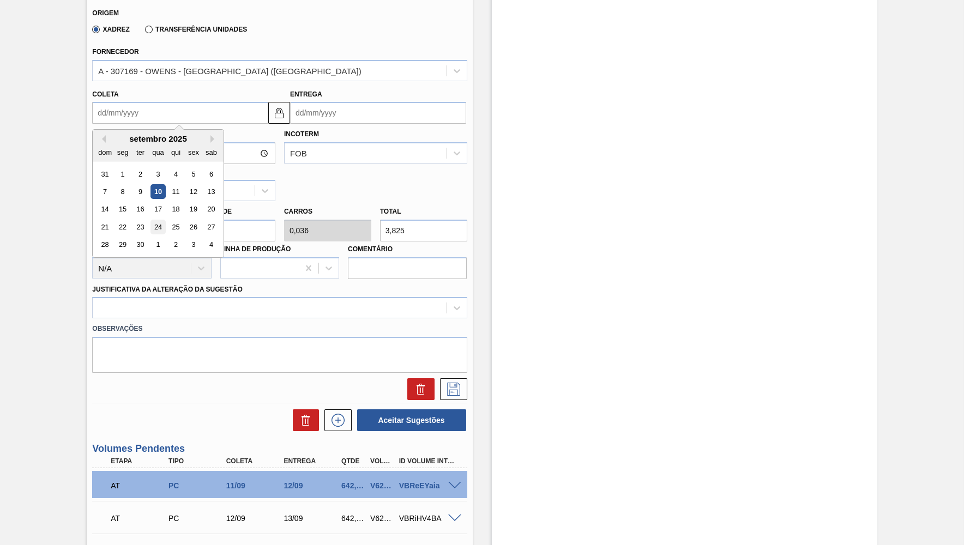
click at [156, 220] on div "24" at bounding box center [158, 227] width 15 height 15
type input "[DATE]"
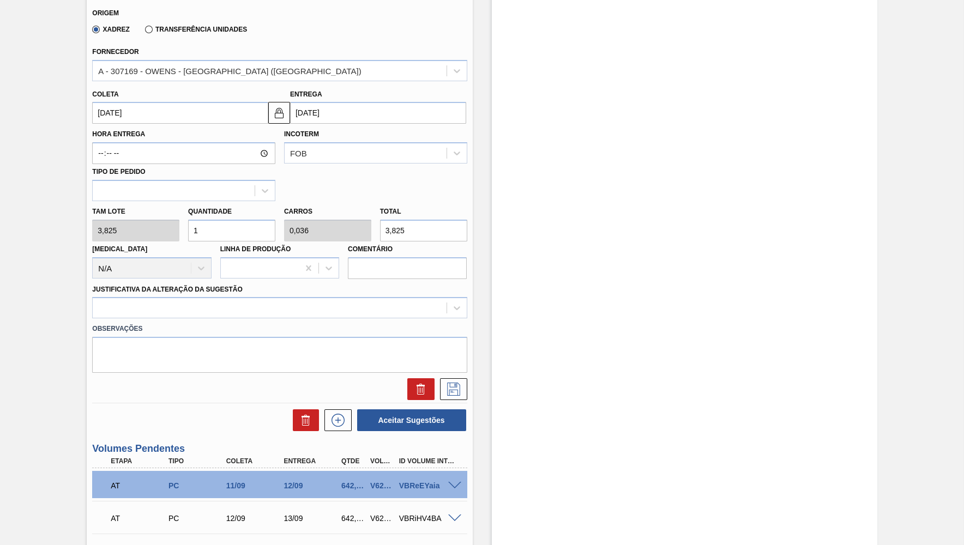
drag, startPoint x: 196, startPoint y: 220, endPoint x: 173, endPoint y: 220, distance: 22.9
click at [188, 220] on input "1" at bounding box center [231, 231] width 87 height 22
paste input "428,400"
type input "428,400"
type input "15,3"
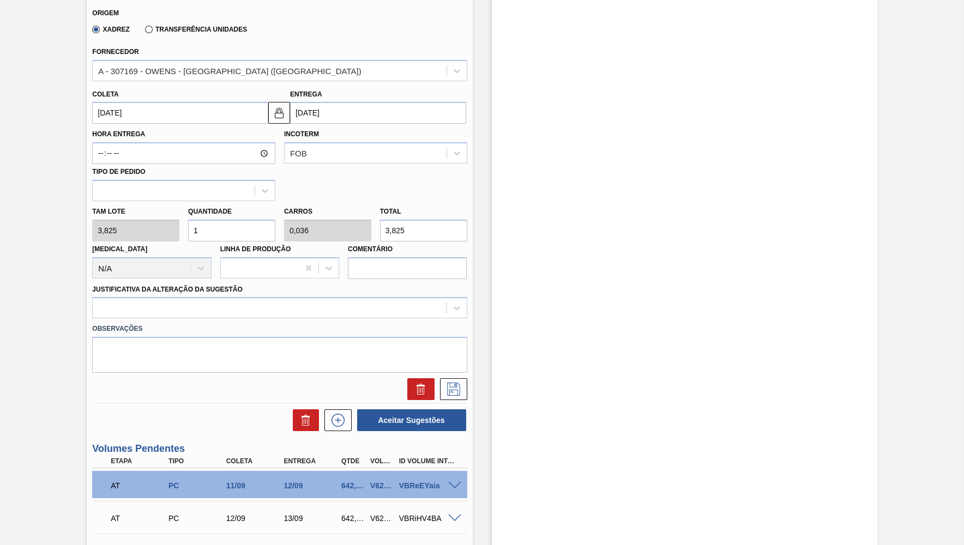
type input "1.638,63"
type input "5"
type input "0,179"
type input "19,125"
type input "56"
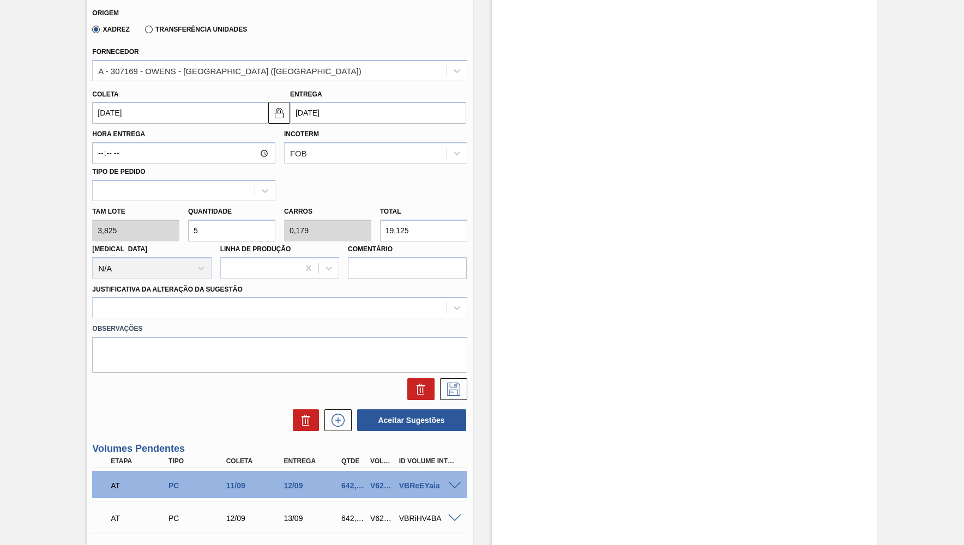
type input "2"
type input "214,2"
type input "56"
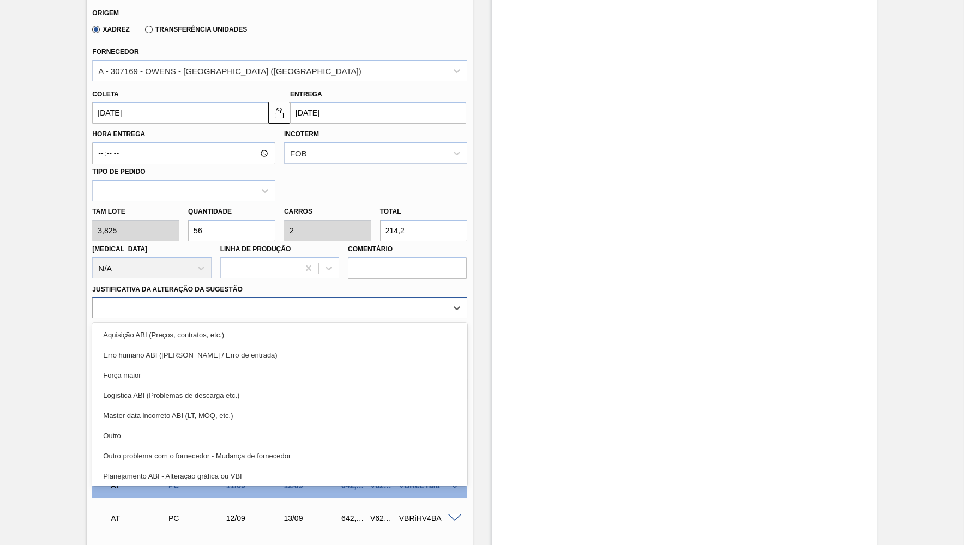
click at [193, 300] on div at bounding box center [269, 308] width 353 height 16
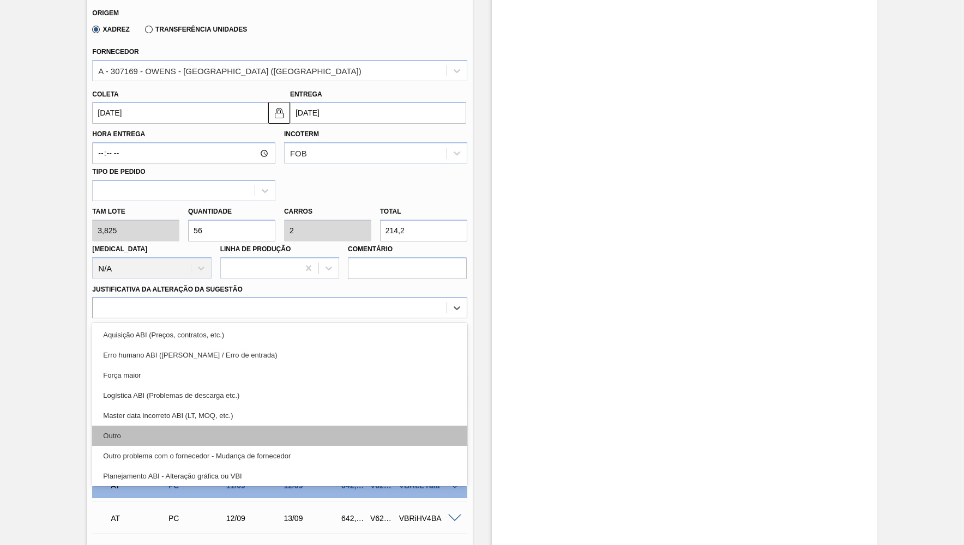
click at [154, 426] on div "Outro" at bounding box center [279, 436] width 374 height 20
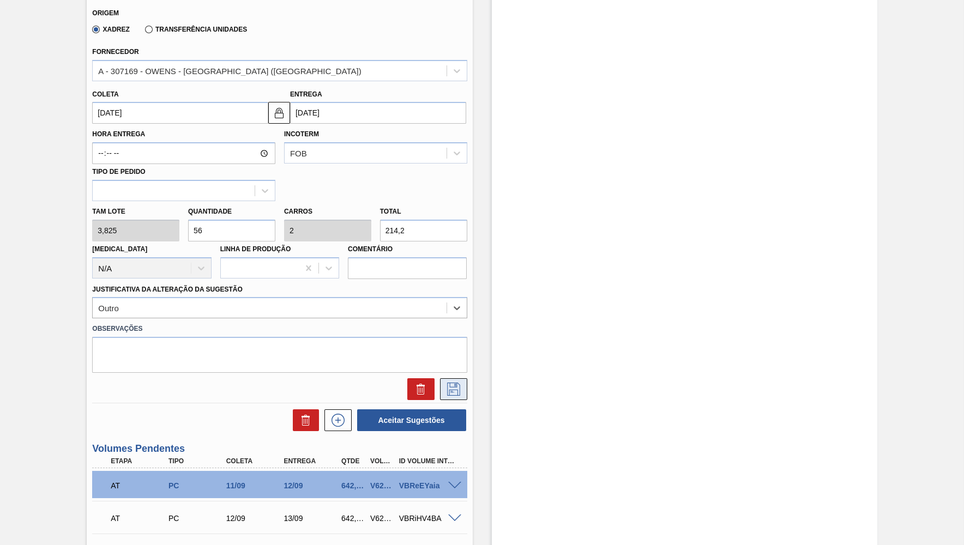
click at [449, 383] on icon at bounding box center [453, 389] width 17 height 13
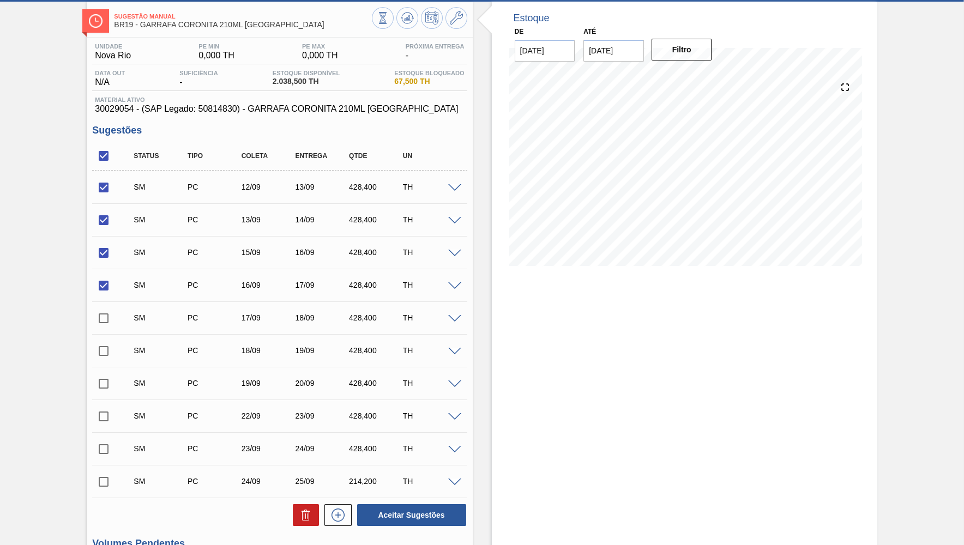
scroll to position [52, 0]
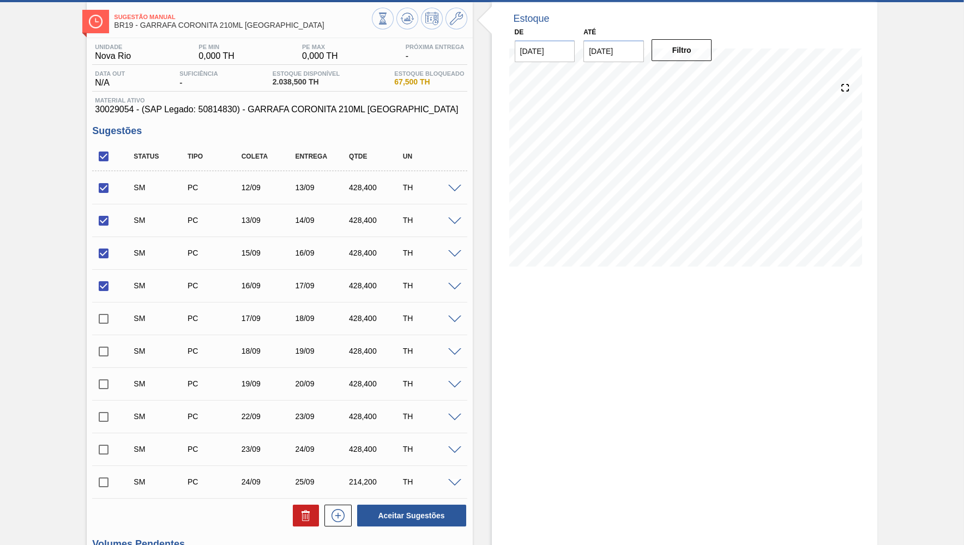
click at [111, 156] on input "checkbox" at bounding box center [103, 156] width 23 height 23
checkbox input "false"
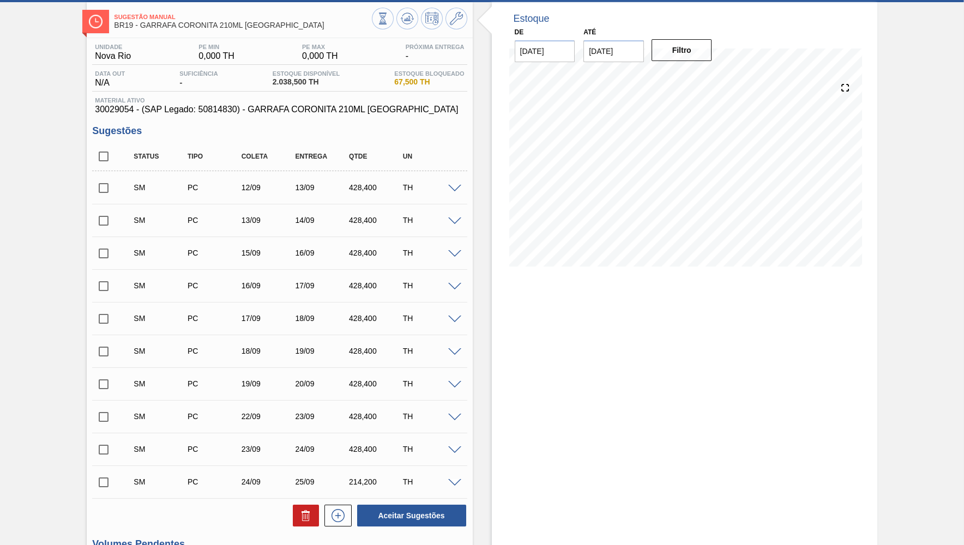
checkbox input "false"
click at [111, 156] on input "checkbox" at bounding box center [103, 156] width 23 height 23
checkbox input "true"
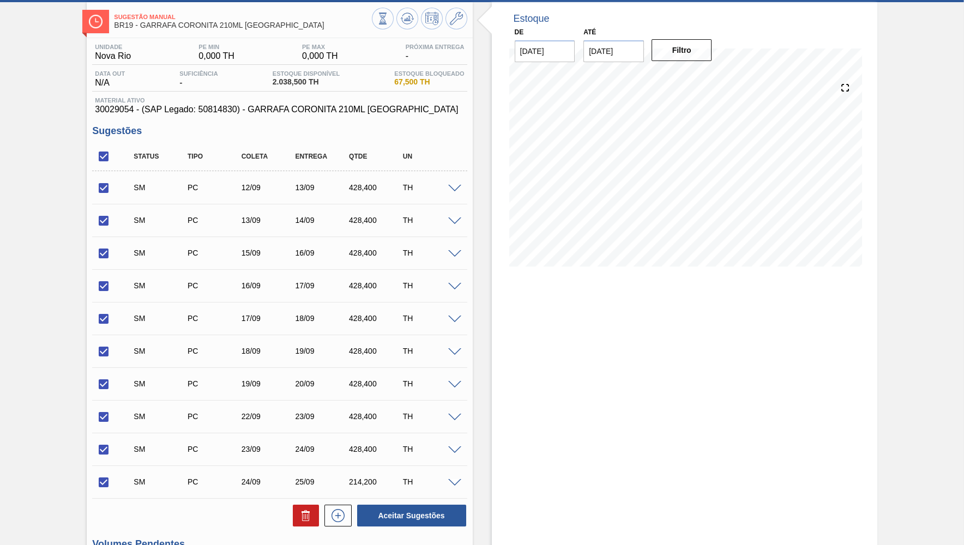
checkbox input "true"
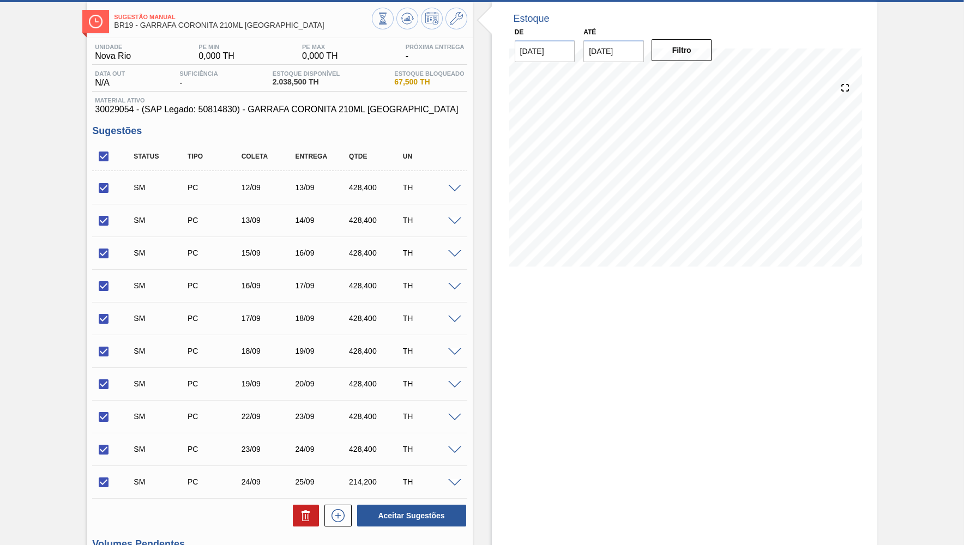
checkbox input "true"
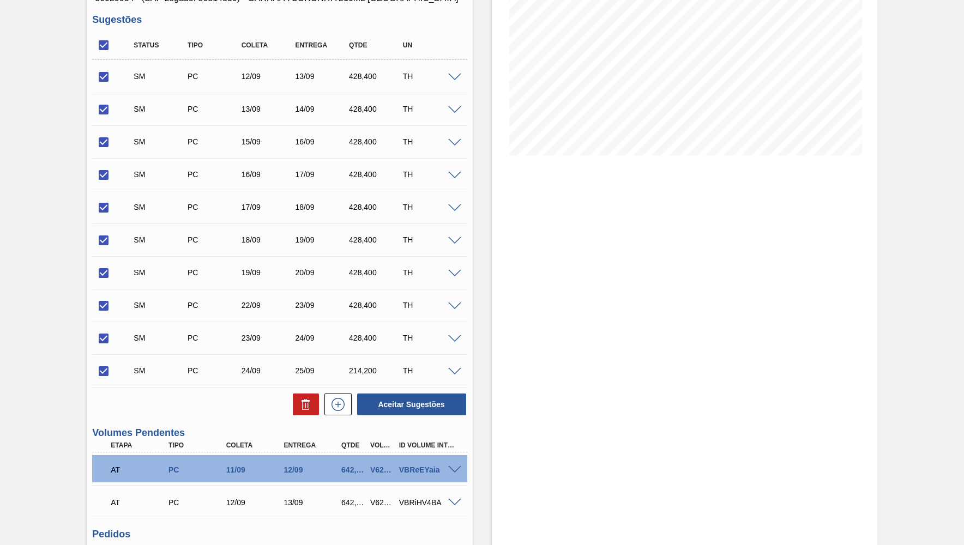
scroll to position [267, 0]
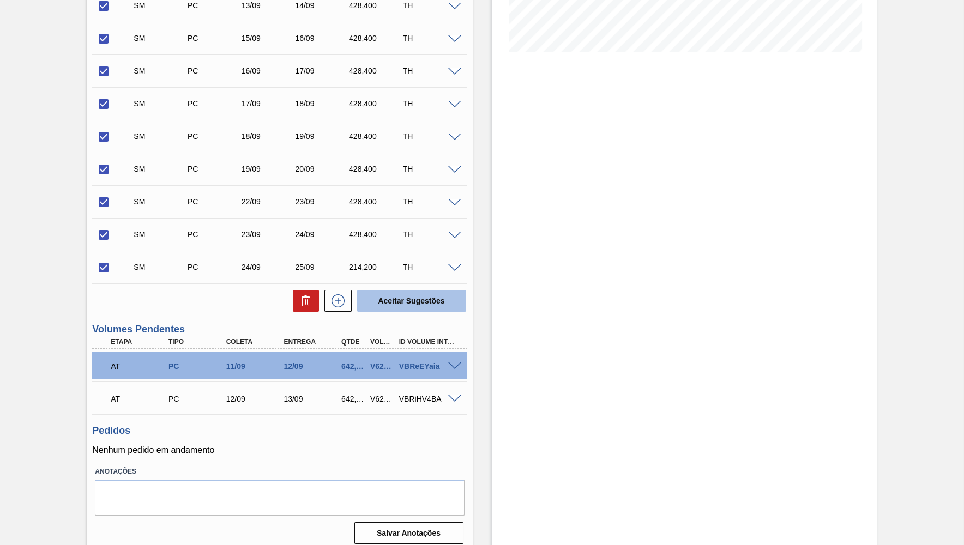
click at [402, 295] on button "Aceitar Sugestões" at bounding box center [411, 301] width 109 height 22
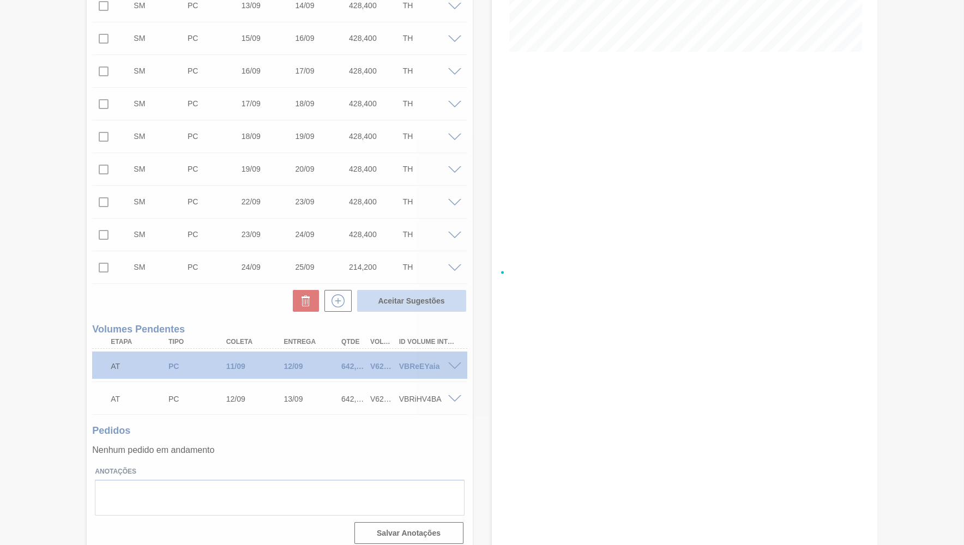
checkbox input "false"
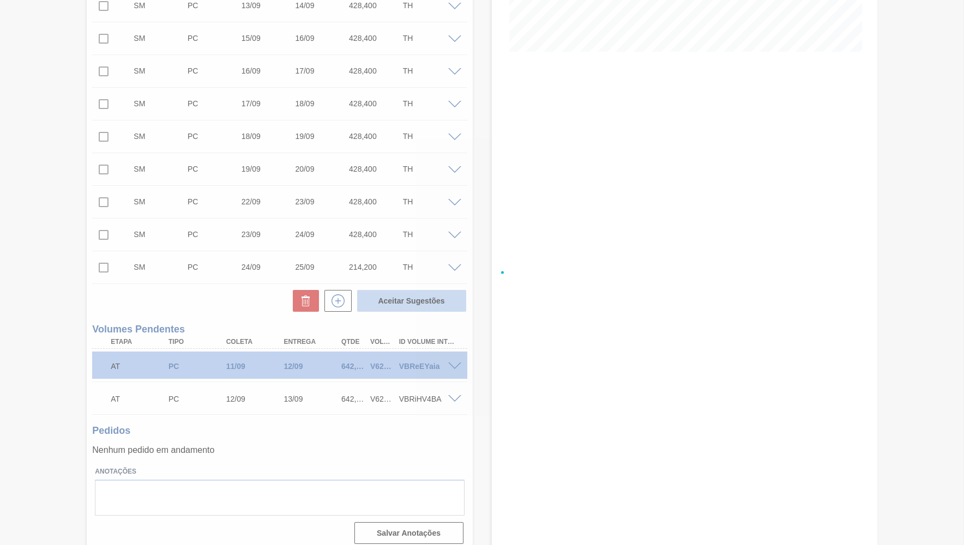
checkbox input "false"
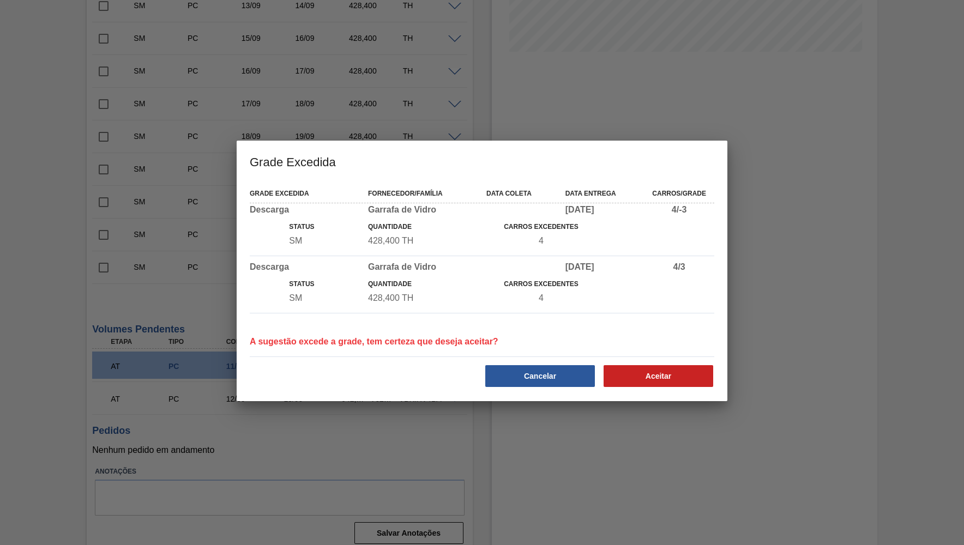
click at [402, 295] on div "Status Quantidade Carros Excedentes SM 428,400 TH 4" at bounding box center [482, 295] width 464 height 46
click at [627, 394] on div "Grade Excedida Fornecedor/Família Data coleta Data entrega Carros/Grade Descarg…" at bounding box center [482, 292] width 491 height 220
click at [629, 377] on button "Aceitar" at bounding box center [658, 376] width 110 height 22
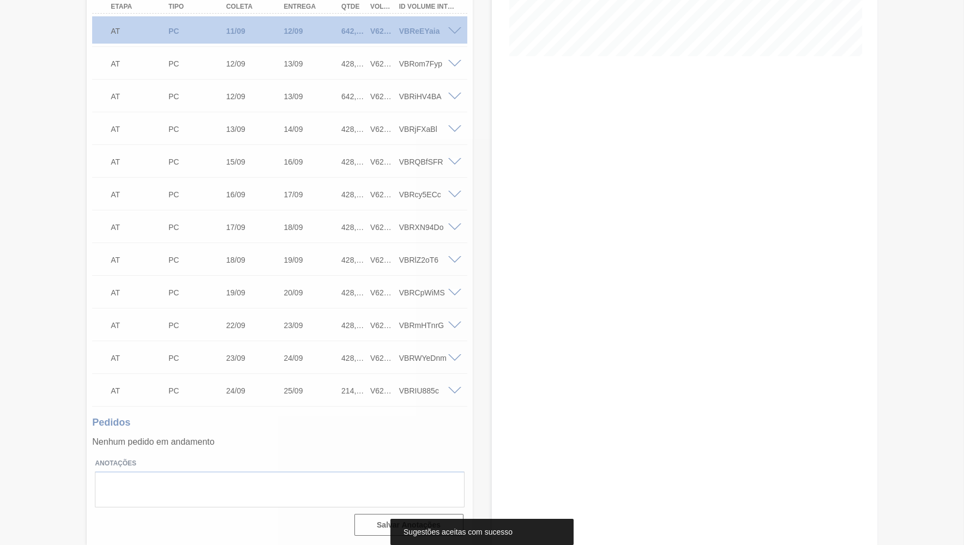
scroll to position [241, 0]
